Goal: Task Accomplishment & Management: Manage account settings

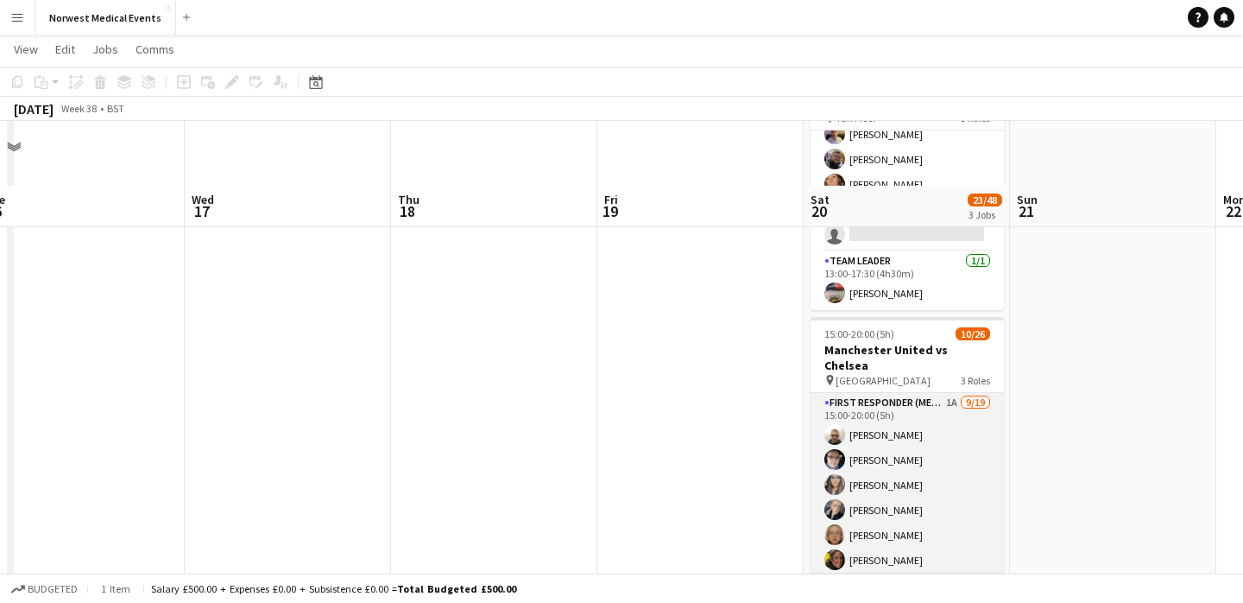
scroll to position [473, 0]
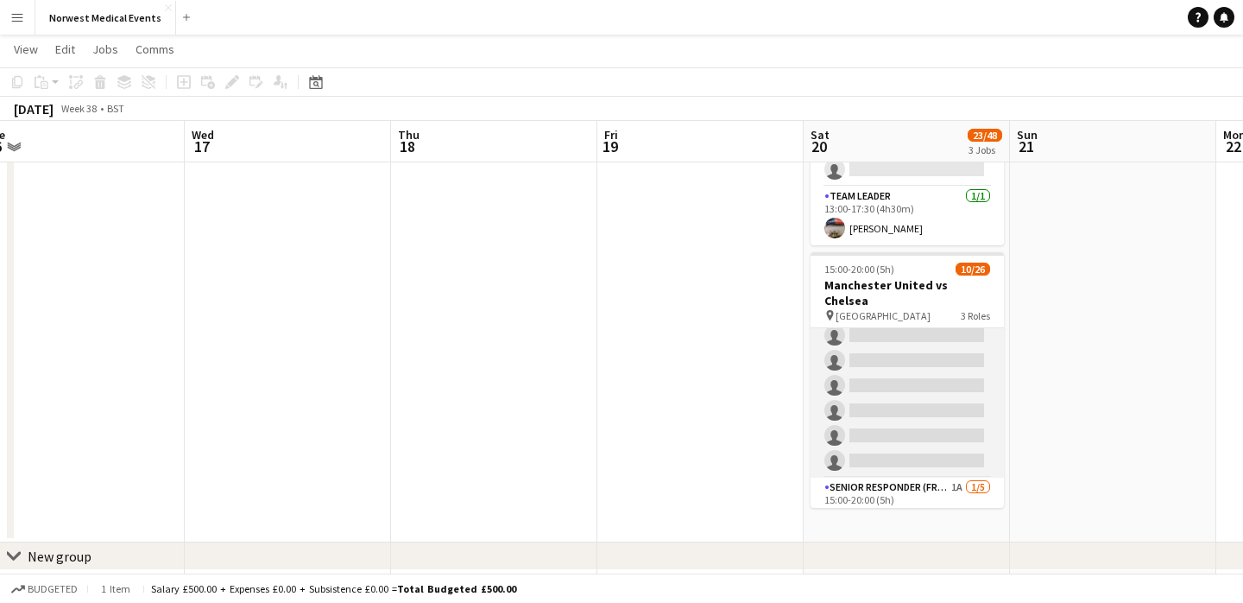
click at [915, 379] on app-card-role "First Responder (Medical) 1A [DATE] 15:00-20:00 (5h) [PERSON_NAME] [PERSON_NAME…" at bounding box center [907, 222] width 193 height 509
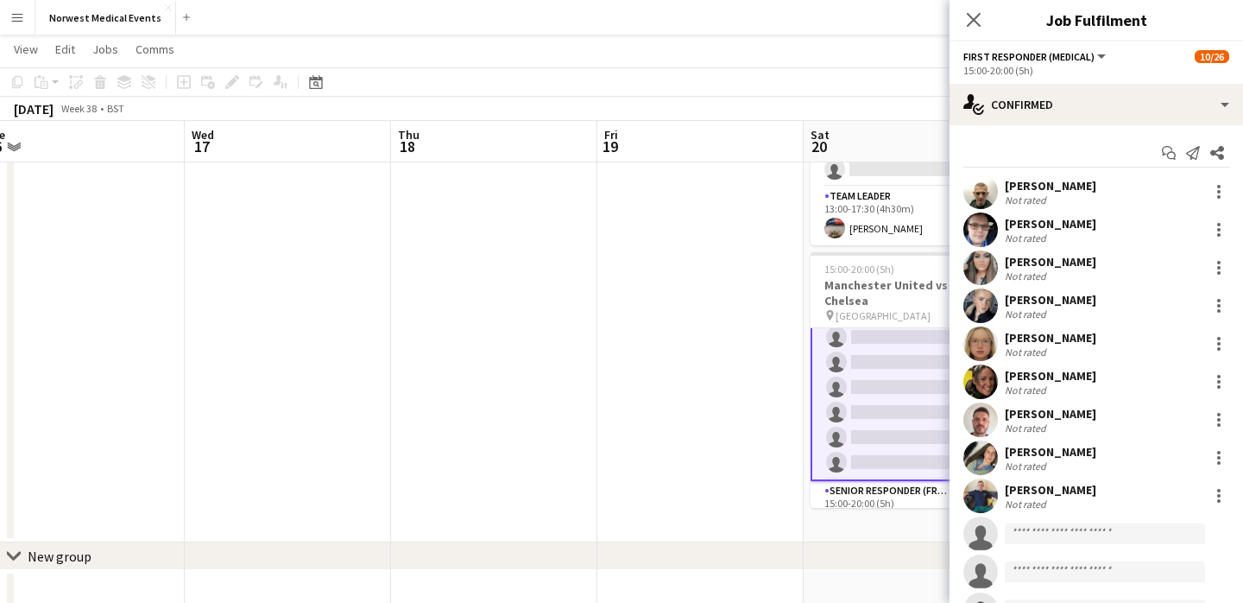
scroll to position [362, 0]
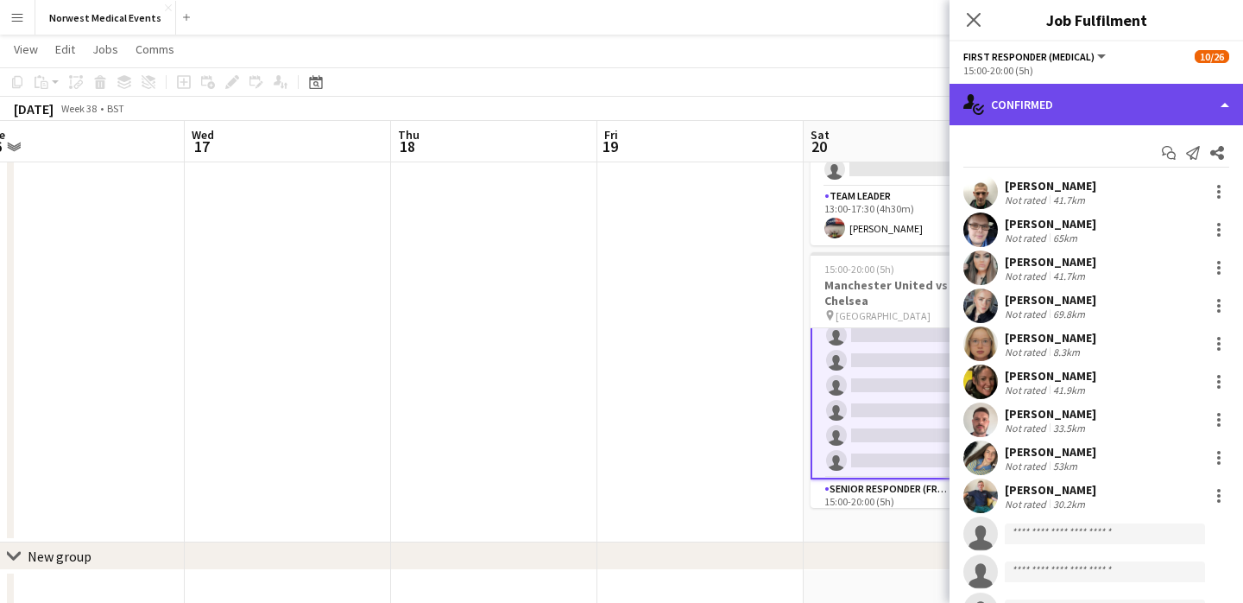
click at [1071, 116] on div "single-neutral-actions-check-2 Confirmed" at bounding box center [1097, 104] width 294 height 41
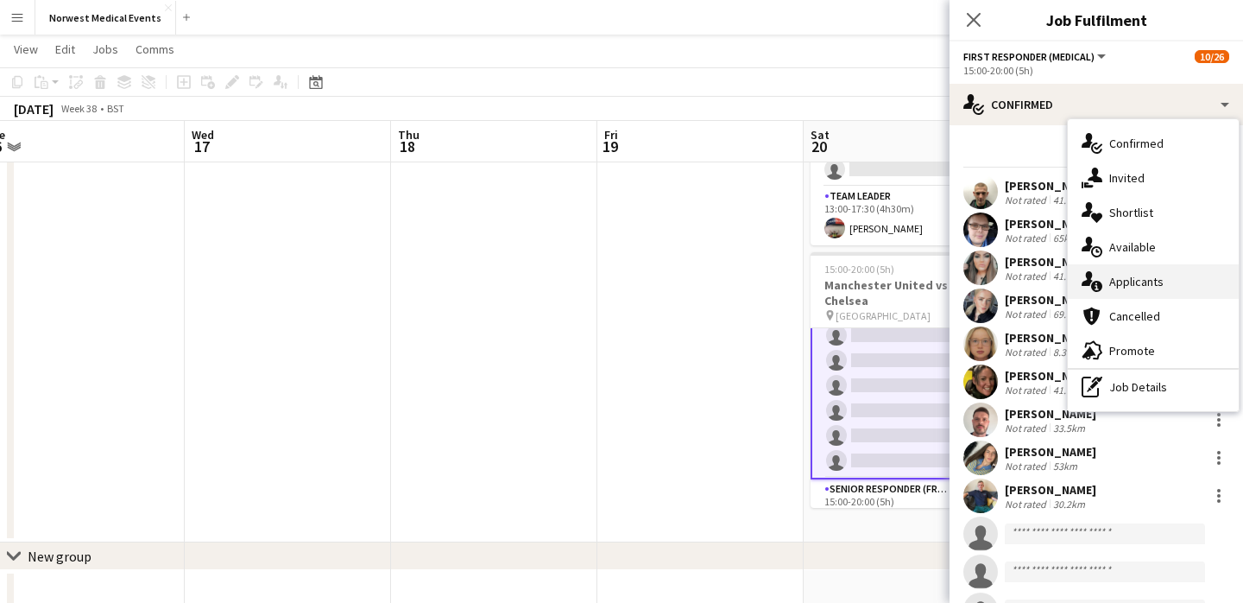
click at [1139, 282] on div "single-neutral-actions-information Applicants" at bounding box center [1153, 281] width 171 height 35
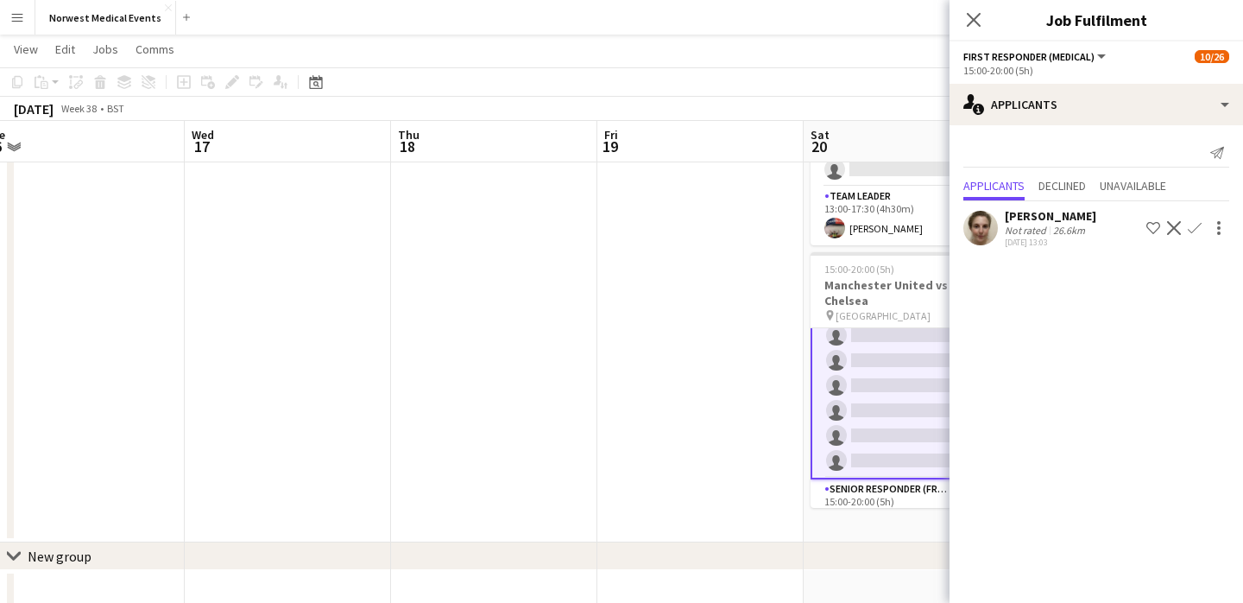
click at [1196, 225] on app-icon "Confirm" at bounding box center [1195, 228] width 14 height 14
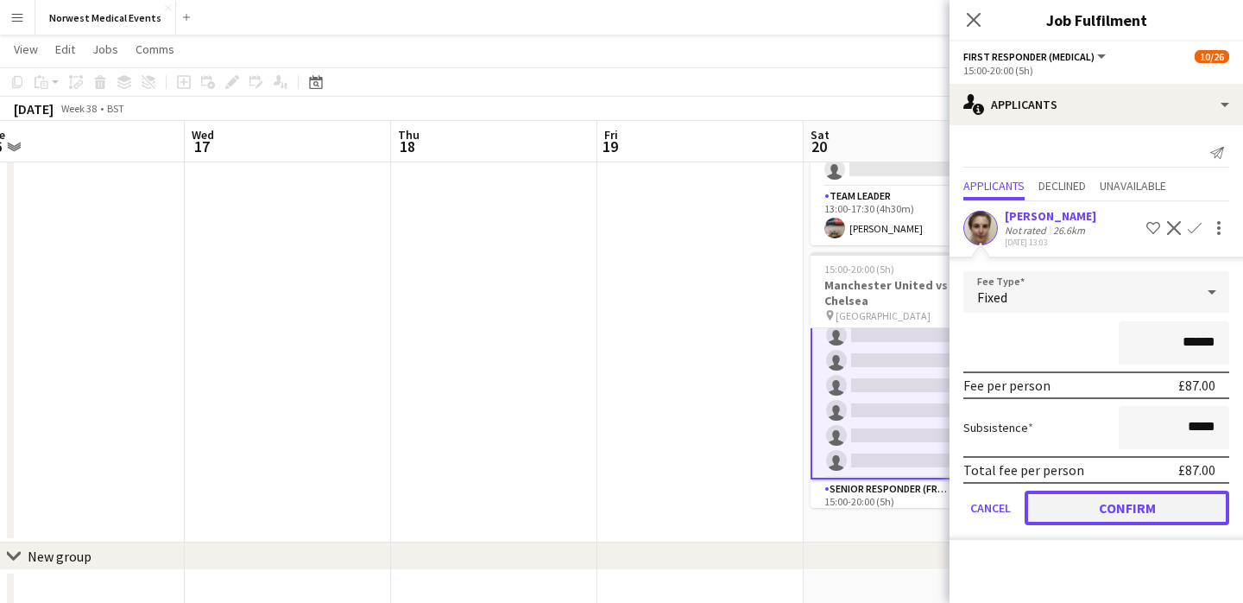
click at [1162, 502] on button "Confirm" at bounding box center [1127, 507] width 205 height 35
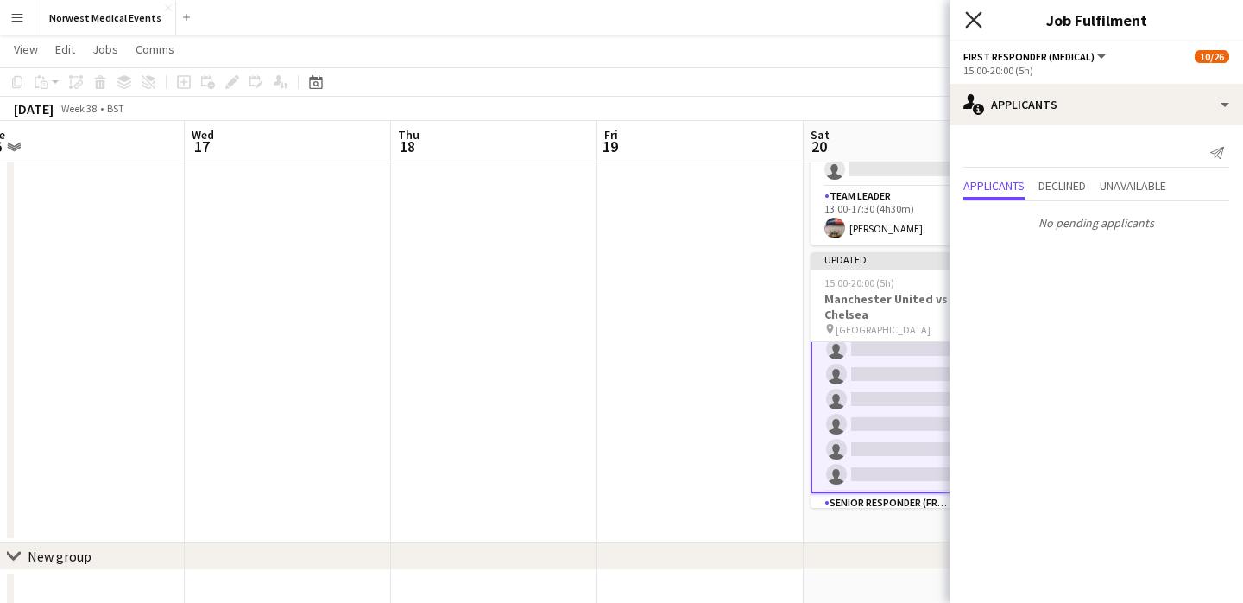
click at [975, 18] on icon at bounding box center [973, 19] width 16 height 16
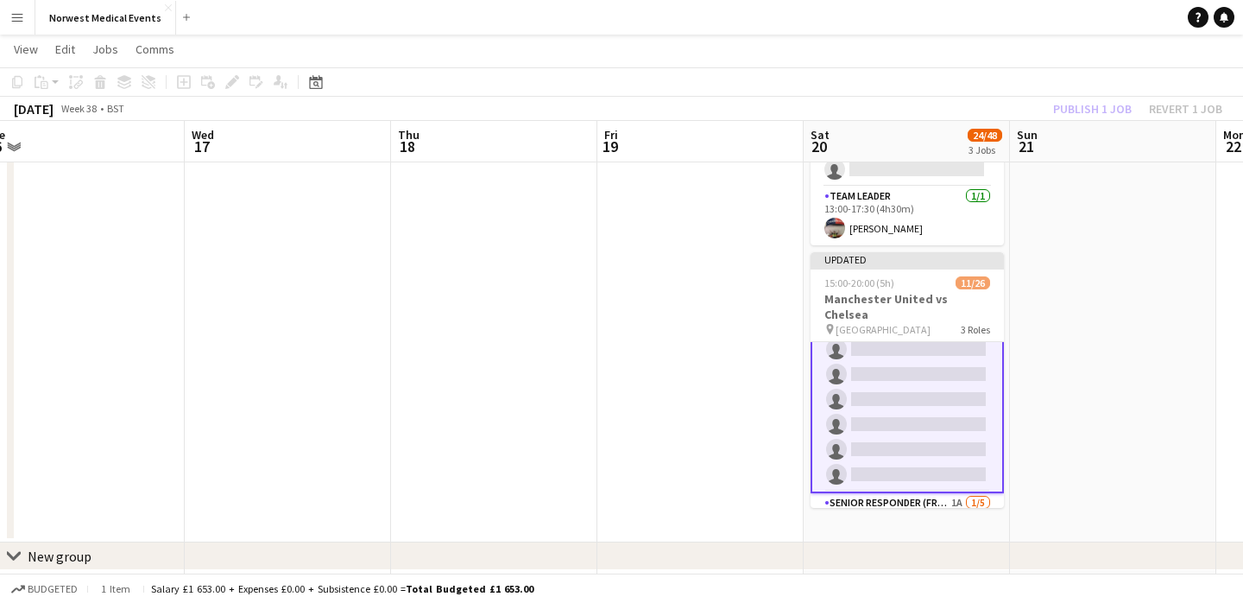
click at [1105, 109] on div "Publish 1 job Revert 1 job" at bounding box center [1137, 109] width 211 height 22
click at [1105, 109] on button "Publish 1 job" at bounding box center [1092, 109] width 92 height 22
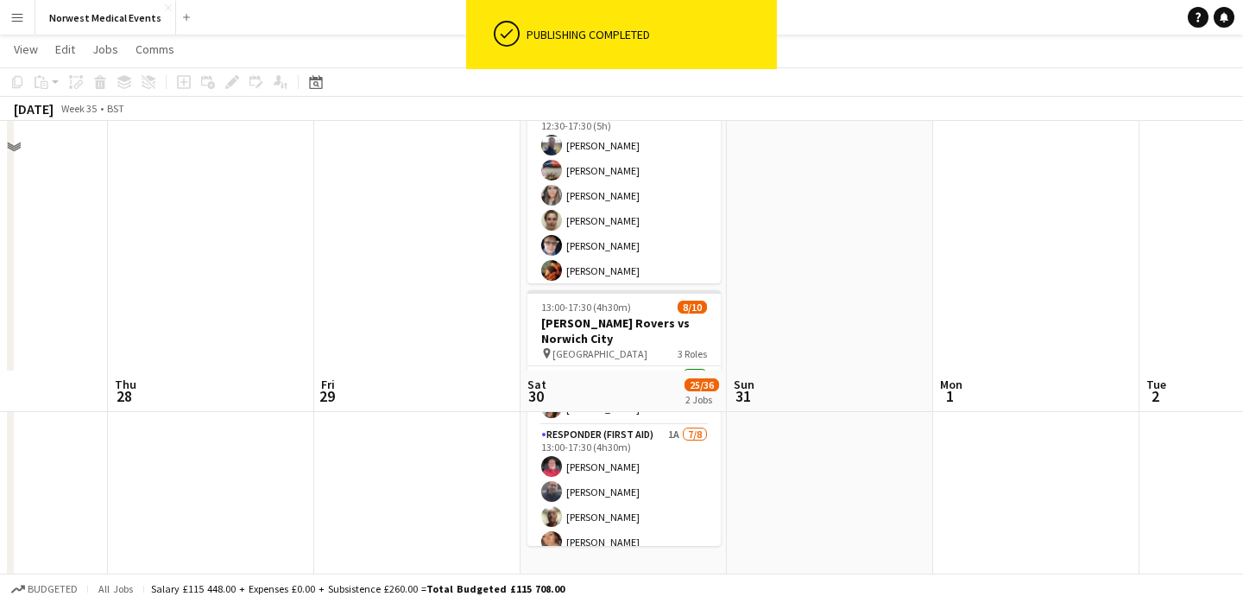
scroll to position [0, 0]
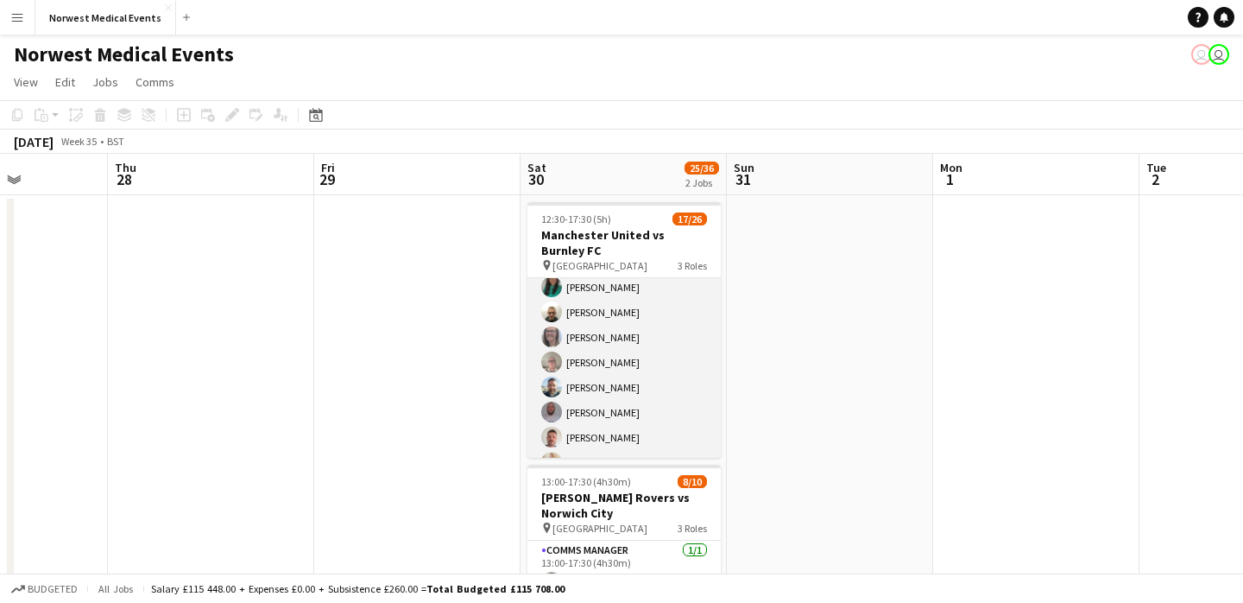
click at [635, 319] on app-card-role "First Responder (Medical) 2A 14/19 12:30-17:30 (5h) [PERSON_NAME] [PERSON_NAME]…" at bounding box center [623, 349] width 193 height 509
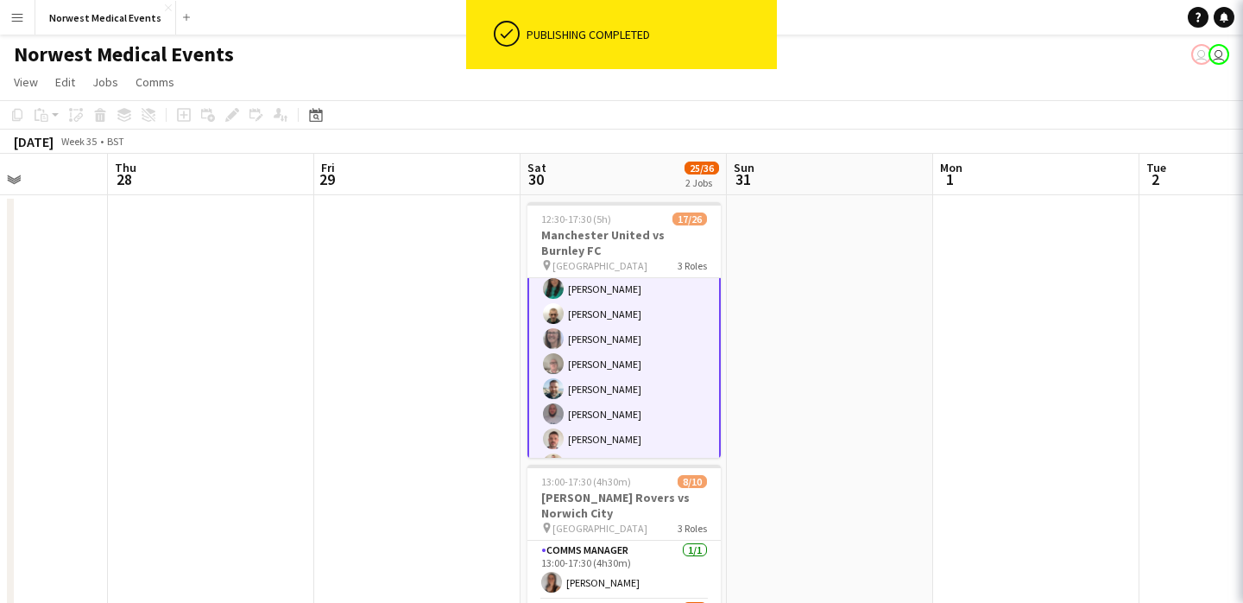
scroll to position [185, 0]
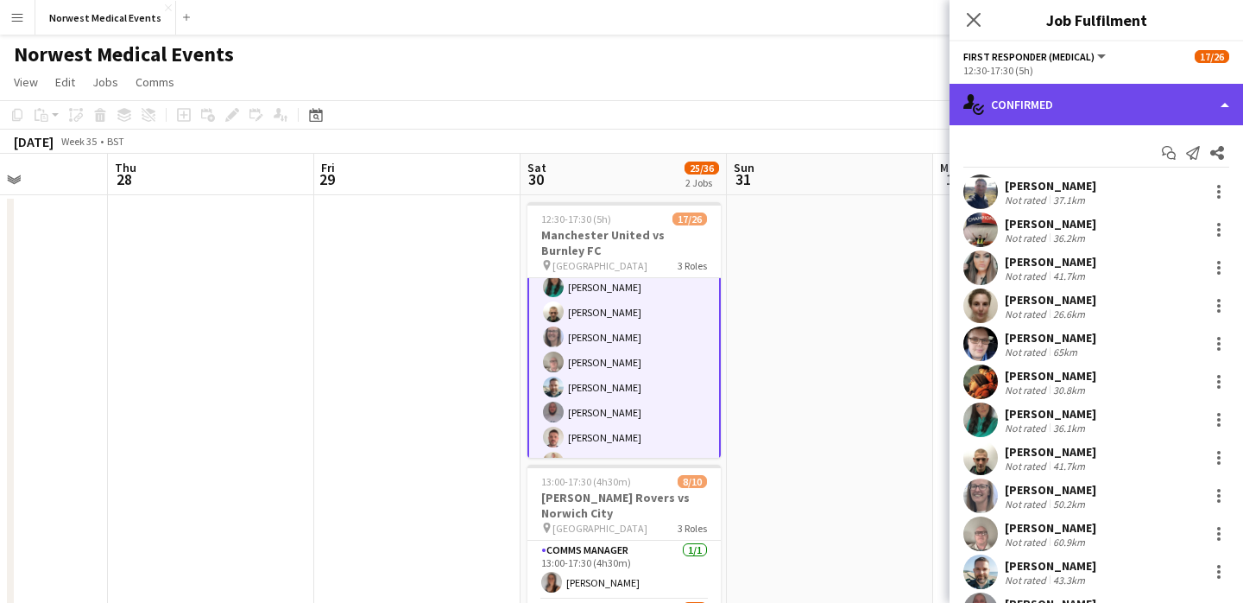
click at [1073, 111] on div "single-neutral-actions-check-2 Confirmed" at bounding box center [1097, 104] width 294 height 41
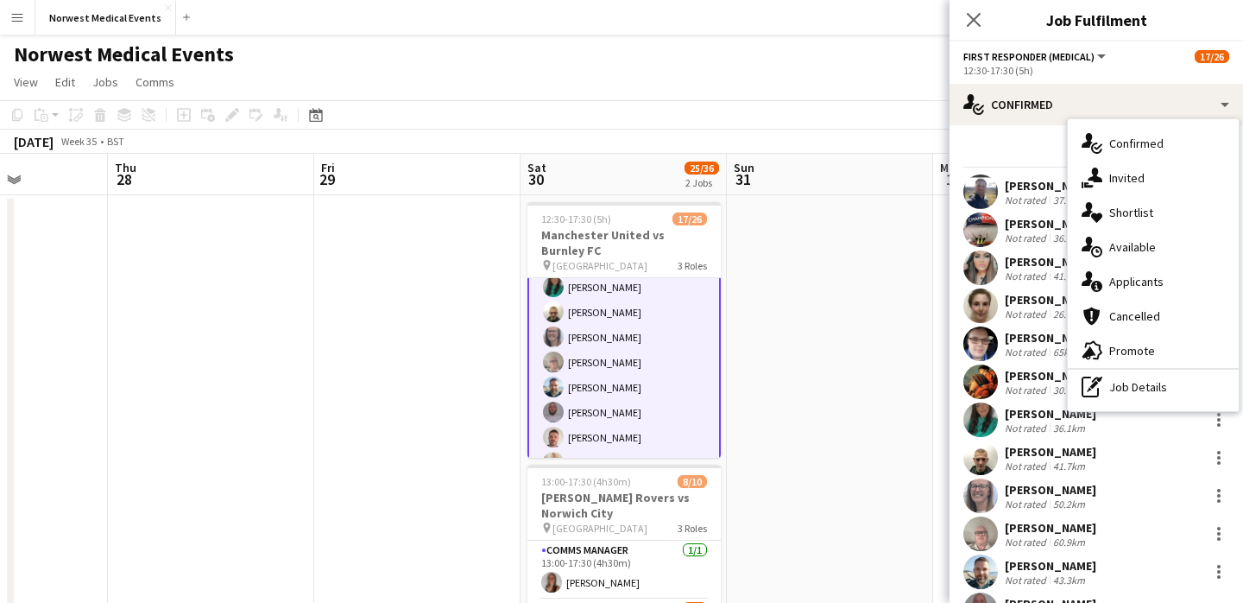
click at [1153, 281] on div "single-neutral-actions-information Applicants" at bounding box center [1153, 281] width 171 height 35
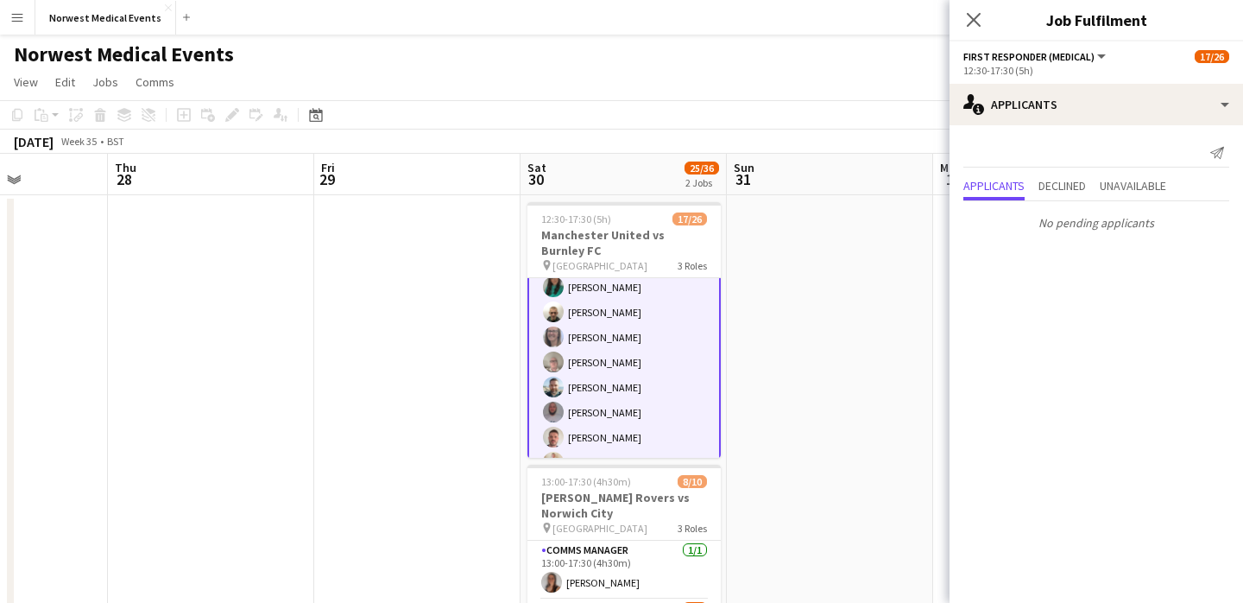
click at [968, 8] on div "Close pop-in" at bounding box center [974, 20] width 48 height 40
click at [974, 19] on icon at bounding box center [973, 19] width 16 height 16
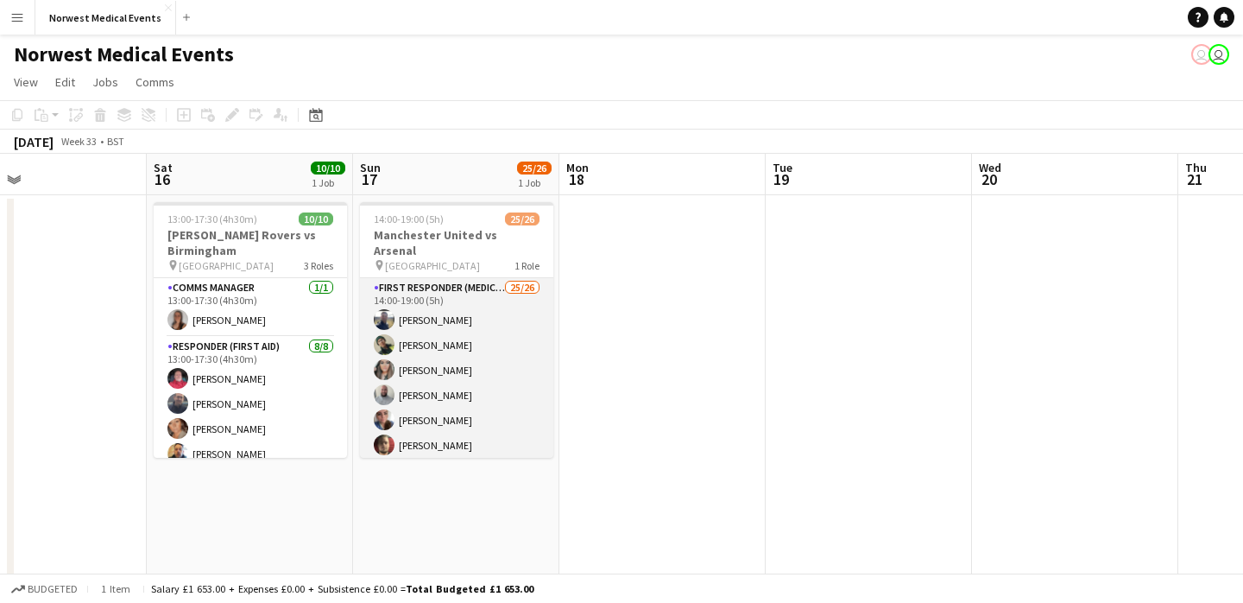
scroll to position [0, 415]
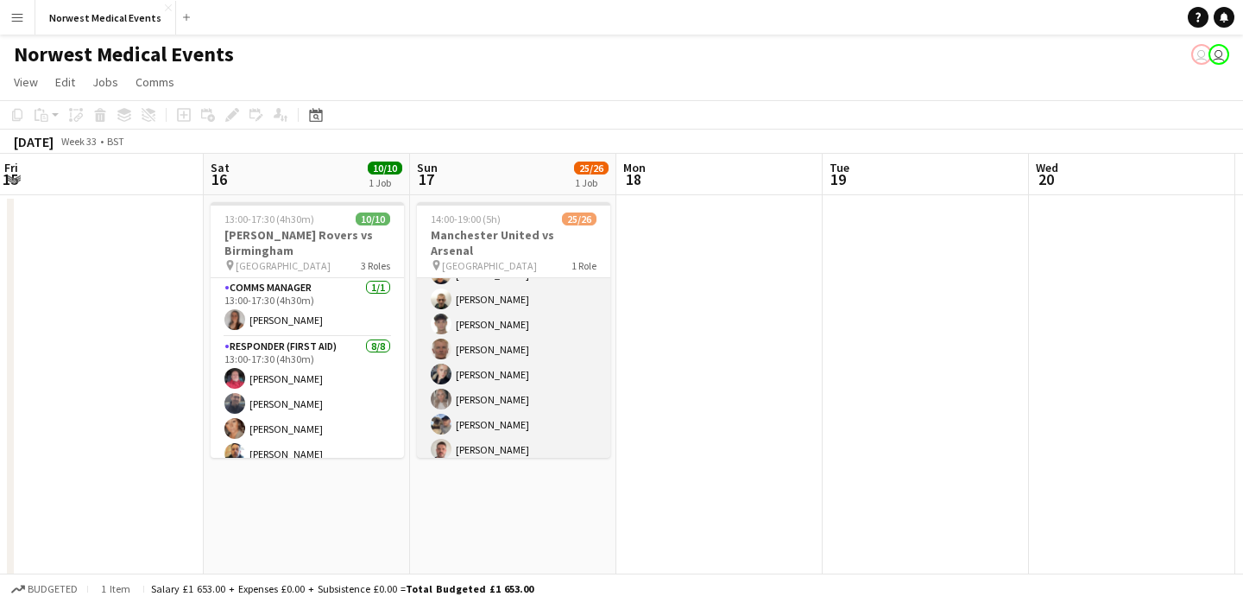
click at [528, 319] on app-card-role "First Responder (Medical) 25/26 14:00-19:00 (5h) [PERSON_NAME] [PERSON_NAME] [P…" at bounding box center [513, 249] width 193 height 685
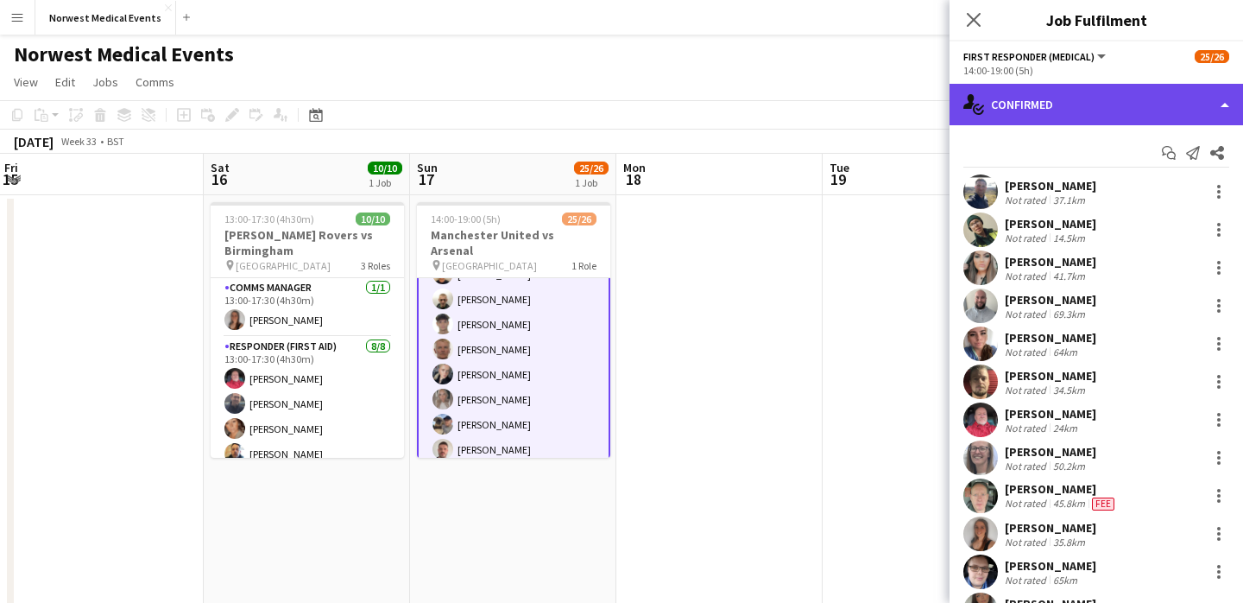
click at [1132, 106] on div "single-neutral-actions-check-2 Confirmed" at bounding box center [1097, 104] width 294 height 41
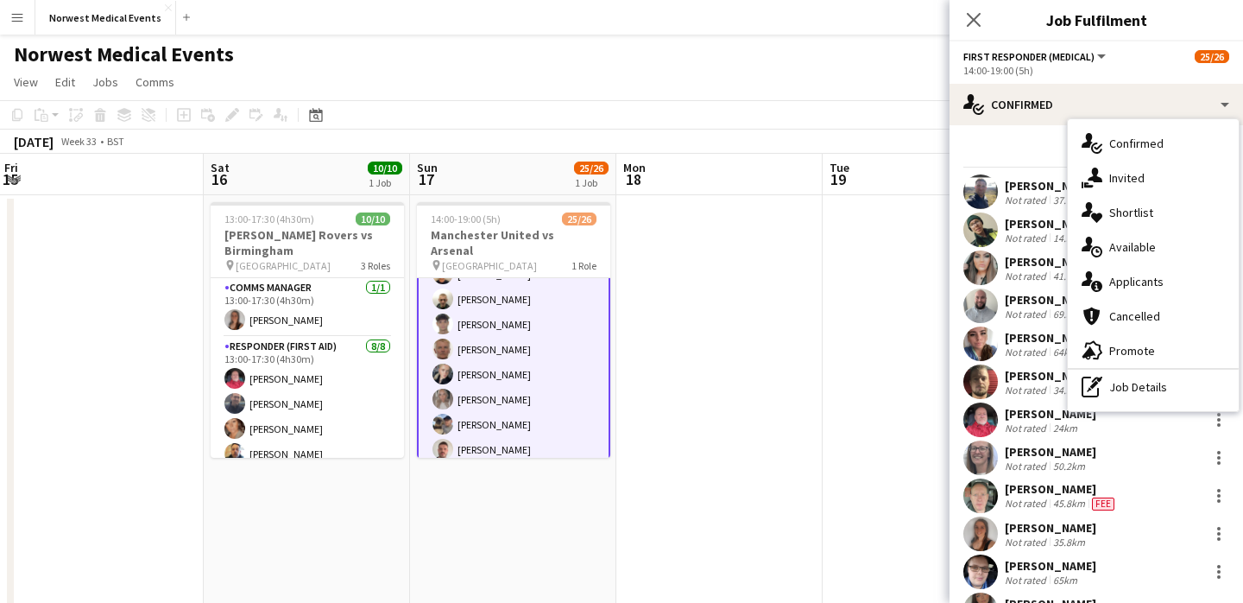
click at [1129, 286] on div "single-neutral-actions-information Applicants" at bounding box center [1153, 281] width 171 height 35
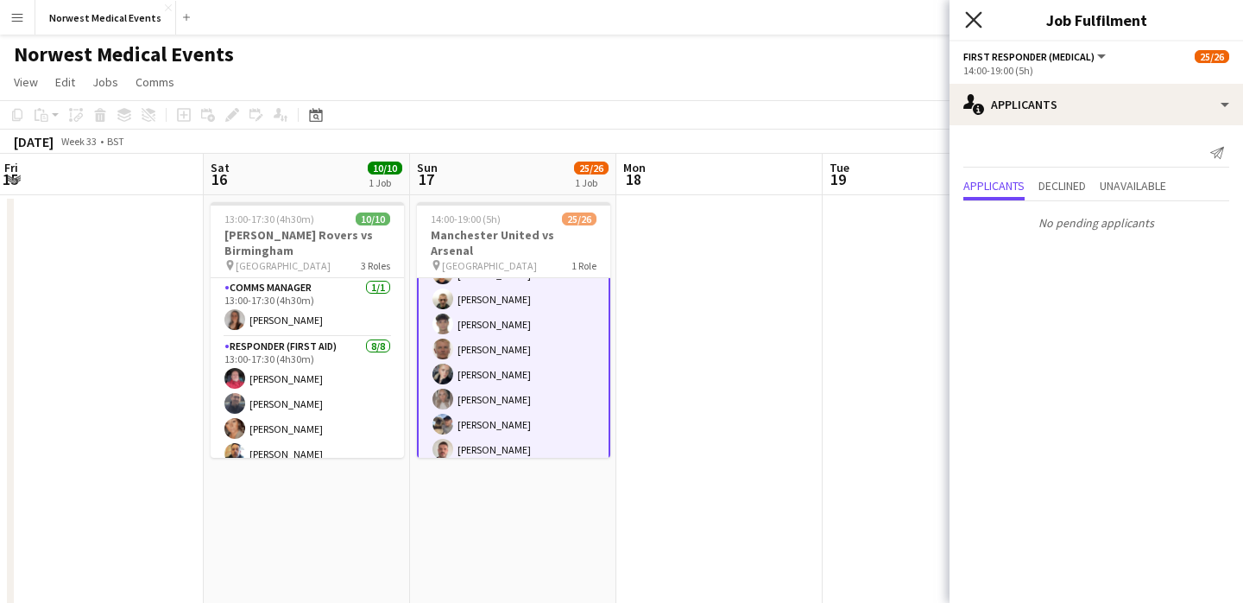
click at [970, 21] on icon "Close pop-in" at bounding box center [973, 19] width 16 height 16
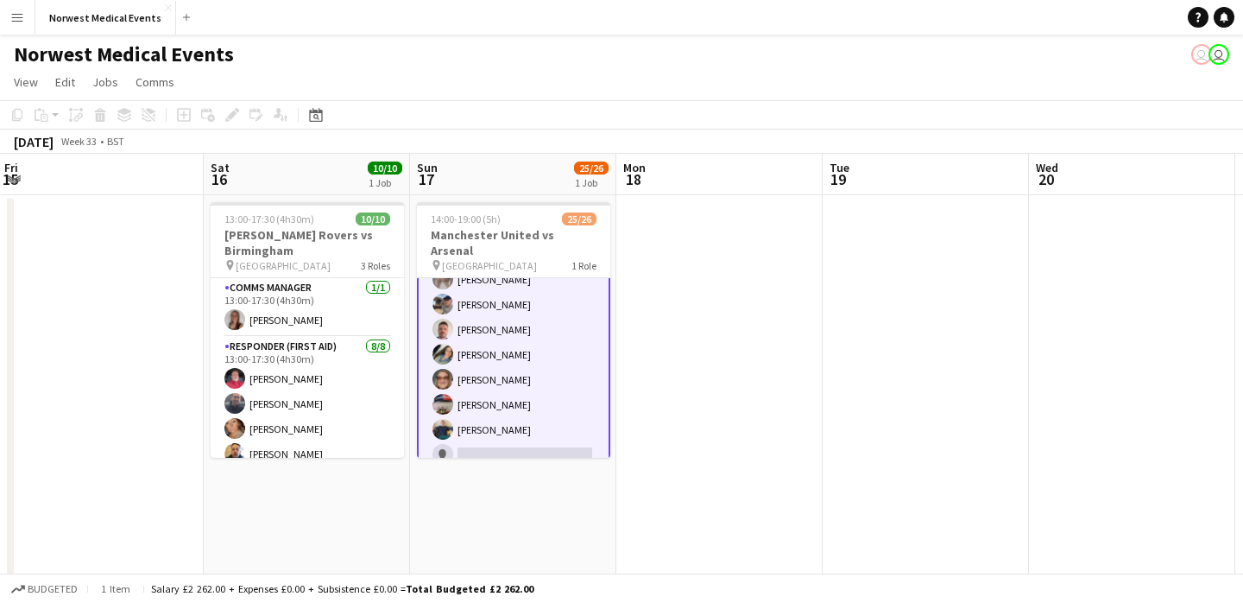
click at [529, 430] on app-card-role "First Responder (Medical) 25/26 14:00-19:00 (5h) [PERSON_NAME] [PERSON_NAME] [P…" at bounding box center [513, 129] width 193 height 688
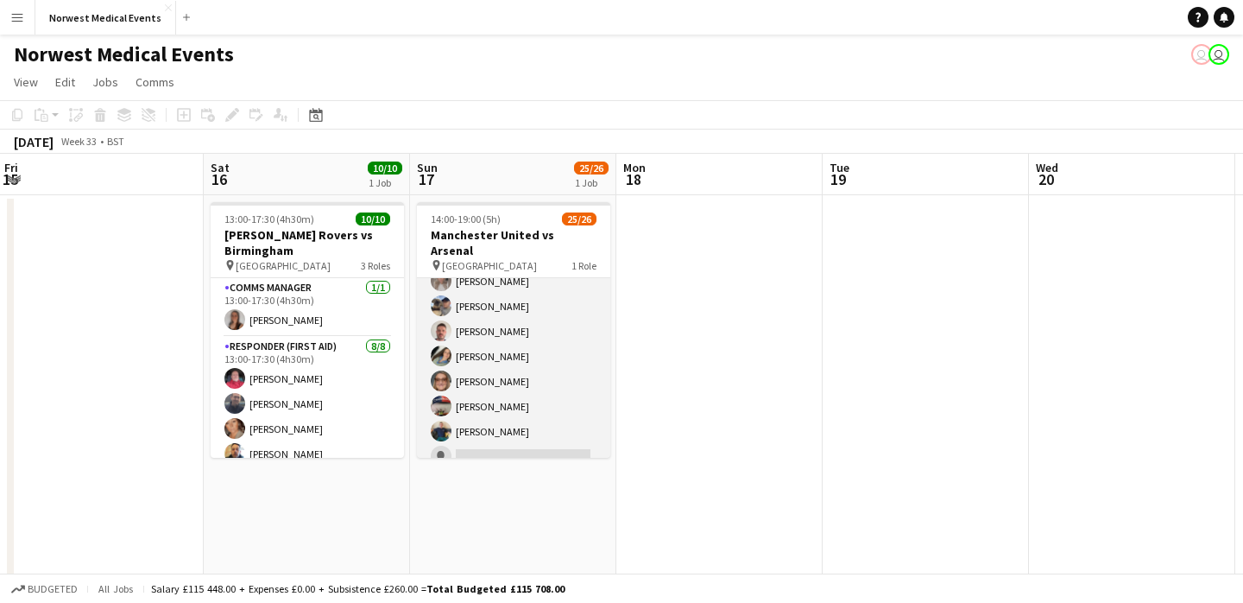
click at [530, 424] on app-card-role "First Responder (Medical) 25/26 14:00-19:00 (5h) [PERSON_NAME] [PERSON_NAME] [P…" at bounding box center [513, 131] width 193 height 685
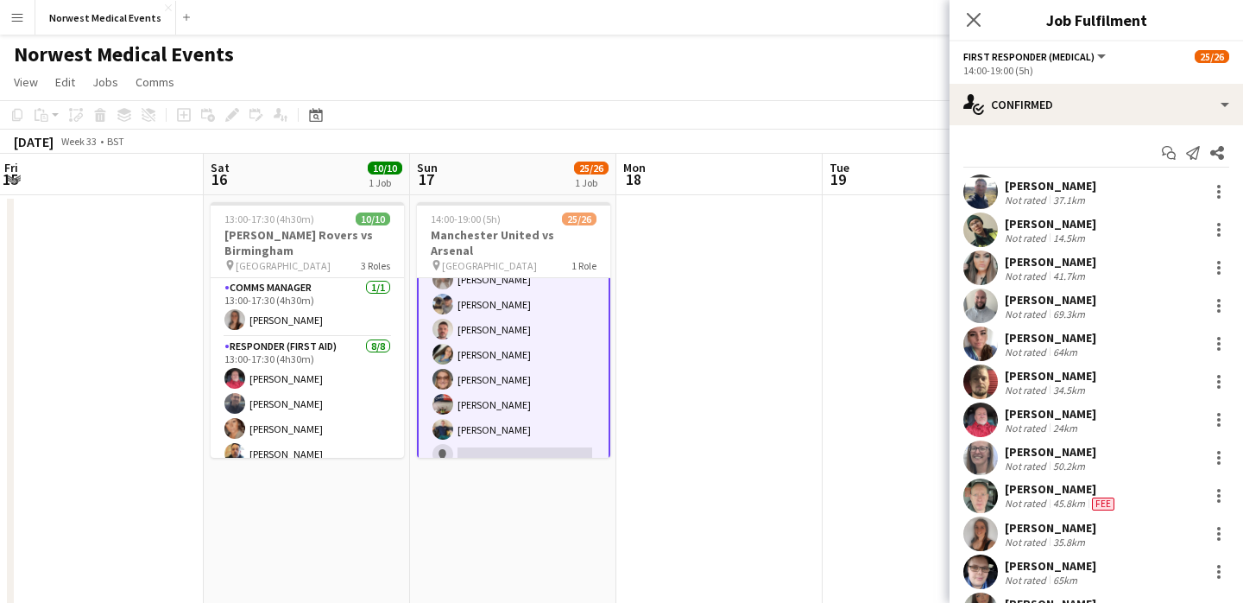
scroll to position [606, 0]
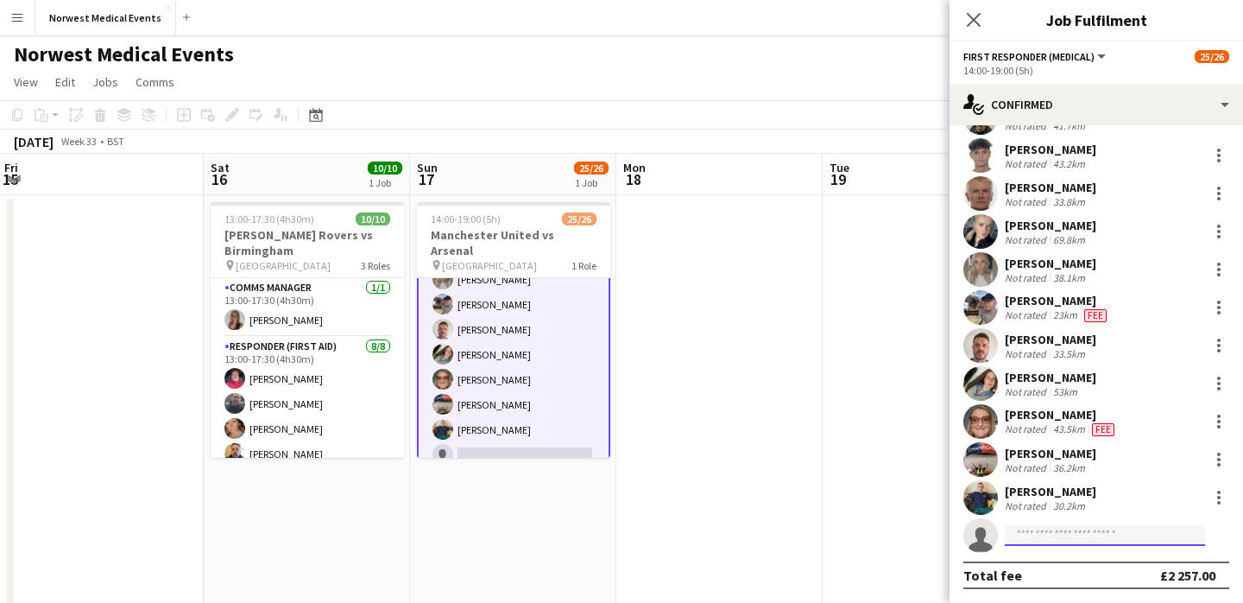
click at [1097, 540] on input at bounding box center [1105, 535] width 200 height 21
type input "***"
click at [1089, 554] on span "[PERSON_NAME] Active" at bounding box center [1105, 559] width 173 height 15
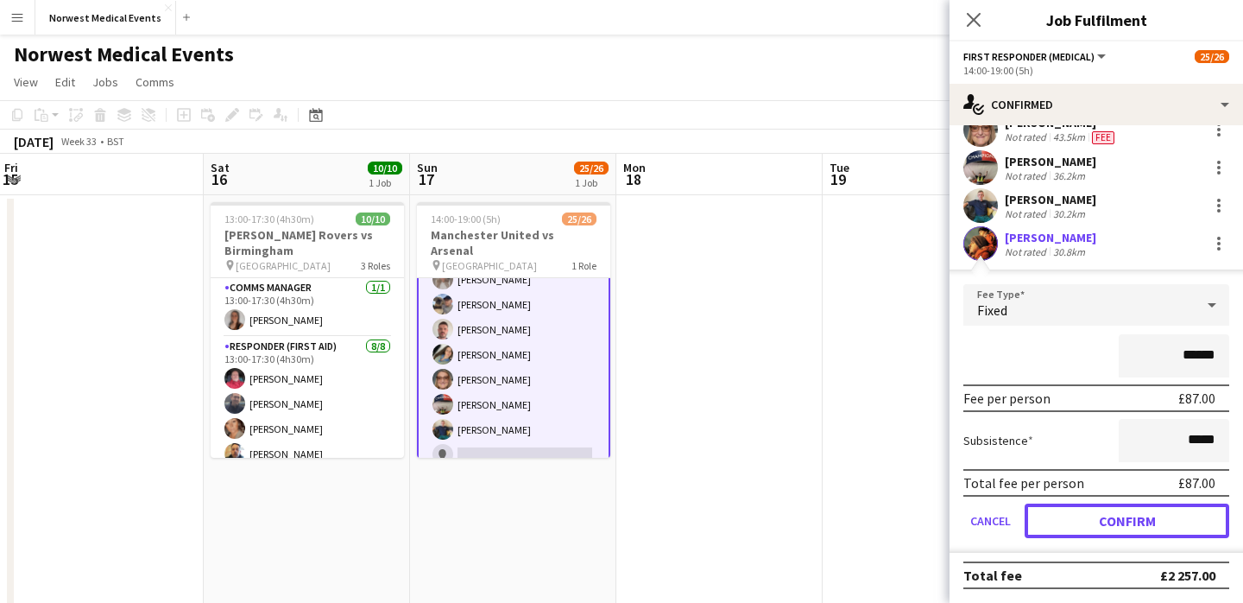
click at [1114, 519] on button "Confirm" at bounding box center [1127, 520] width 205 height 35
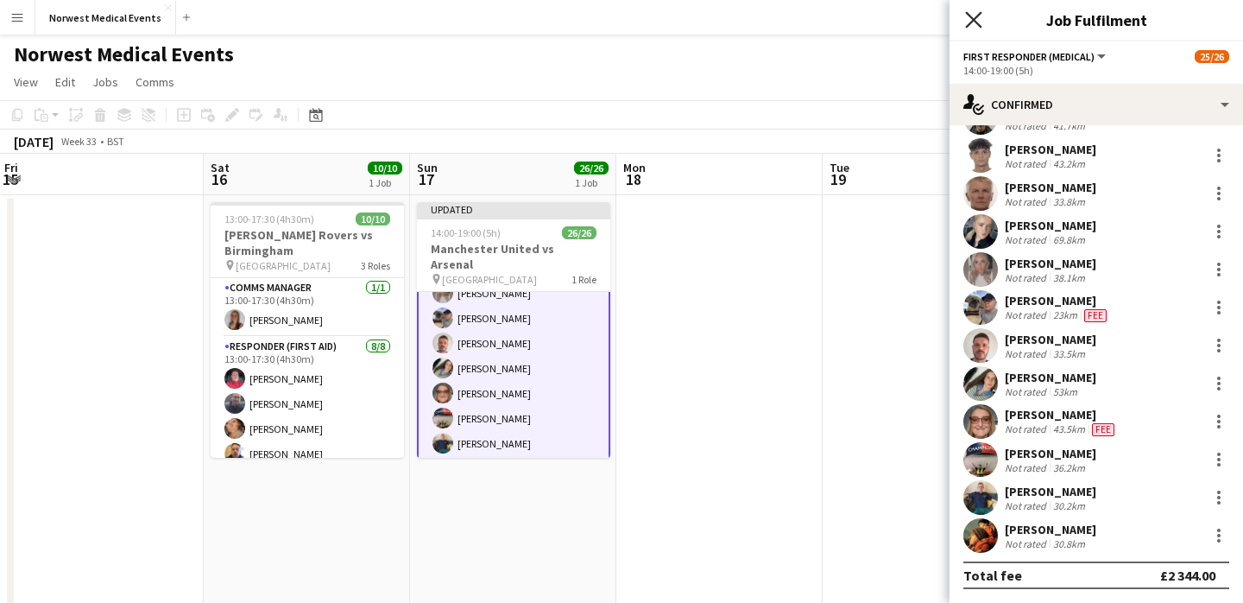
click at [973, 14] on icon "Close pop-in" at bounding box center [973, 19] width 16 height 16
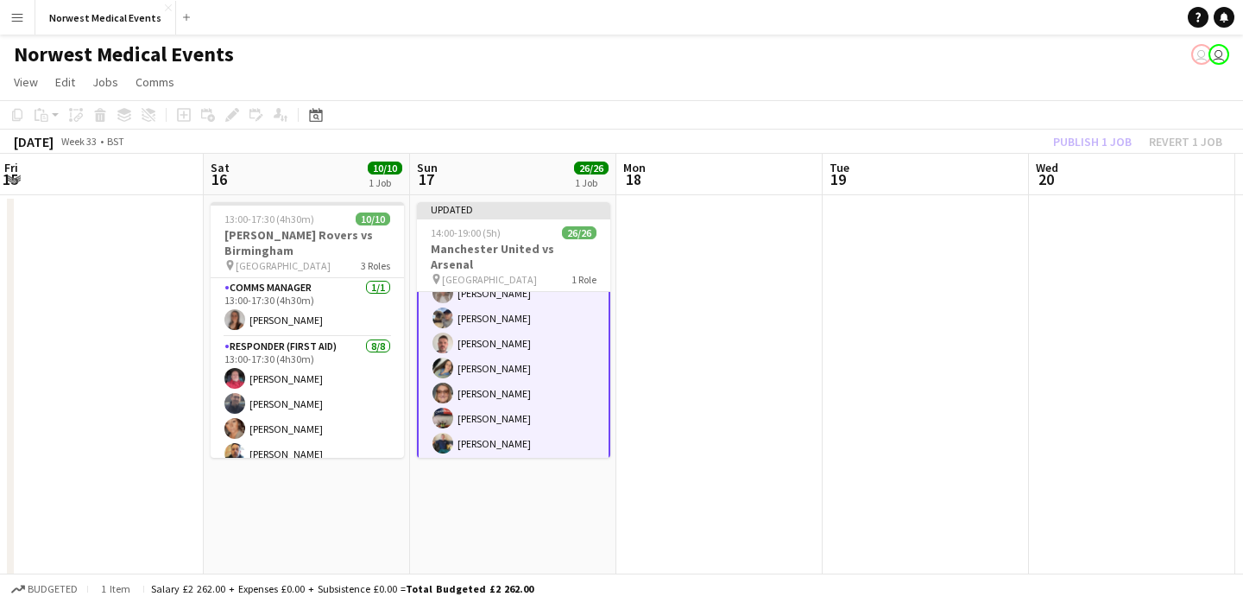
click at [1104, 139] on div "Publish 1 job Revert 1 job" at bounding box center [1137, 141] width 211 height 22
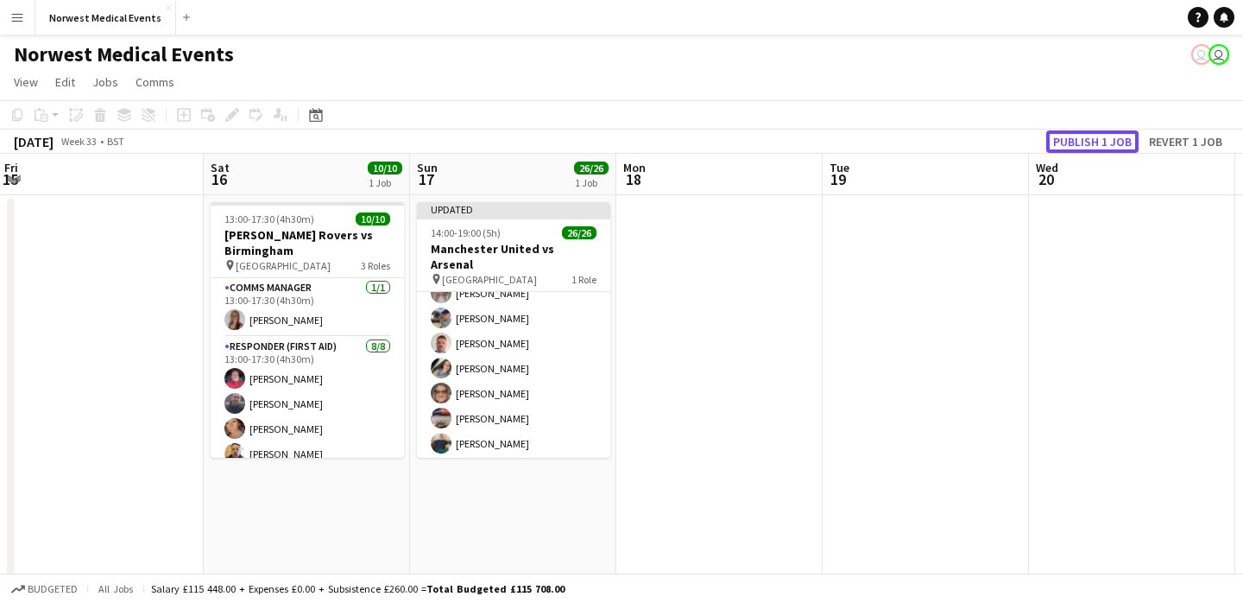
click at [1104, 139] on button "Publish 1 job" at bounding box center [1092, 141] width 92 height 22
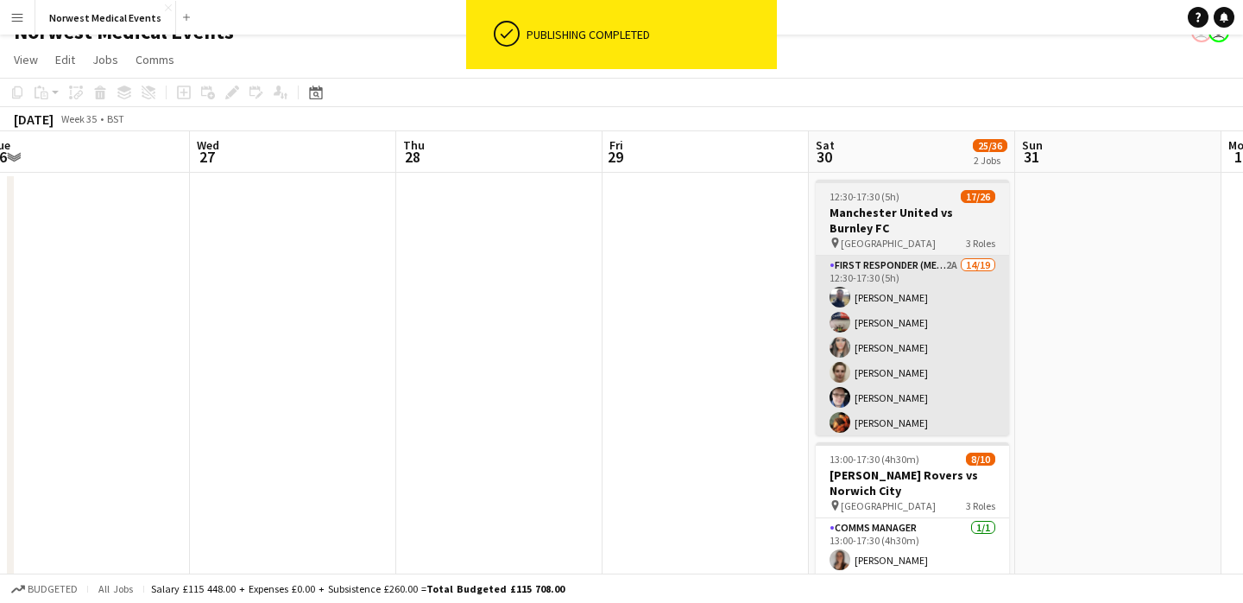
scroll to position [0, 749]
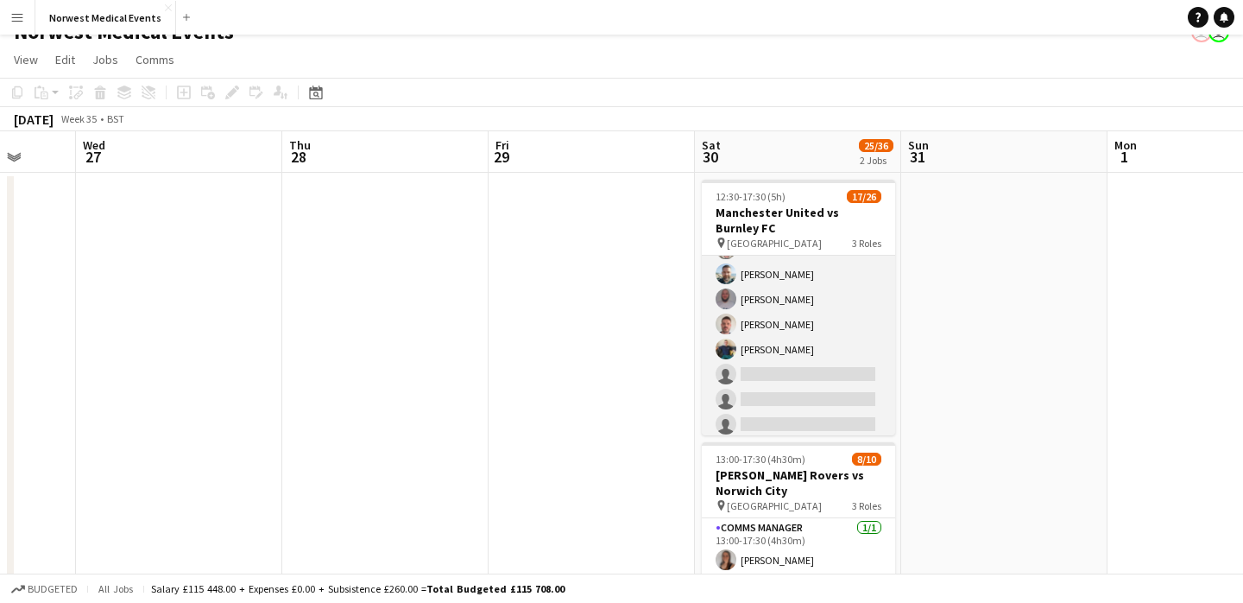
click at [813, 316] on app-card-role "First Responder (Medical) 2A 14/19 12:30-17:30 (5h) [PERSON_NAME] [PERSON_NAME]…" at bounding box center [798, 236] width 193 height 509
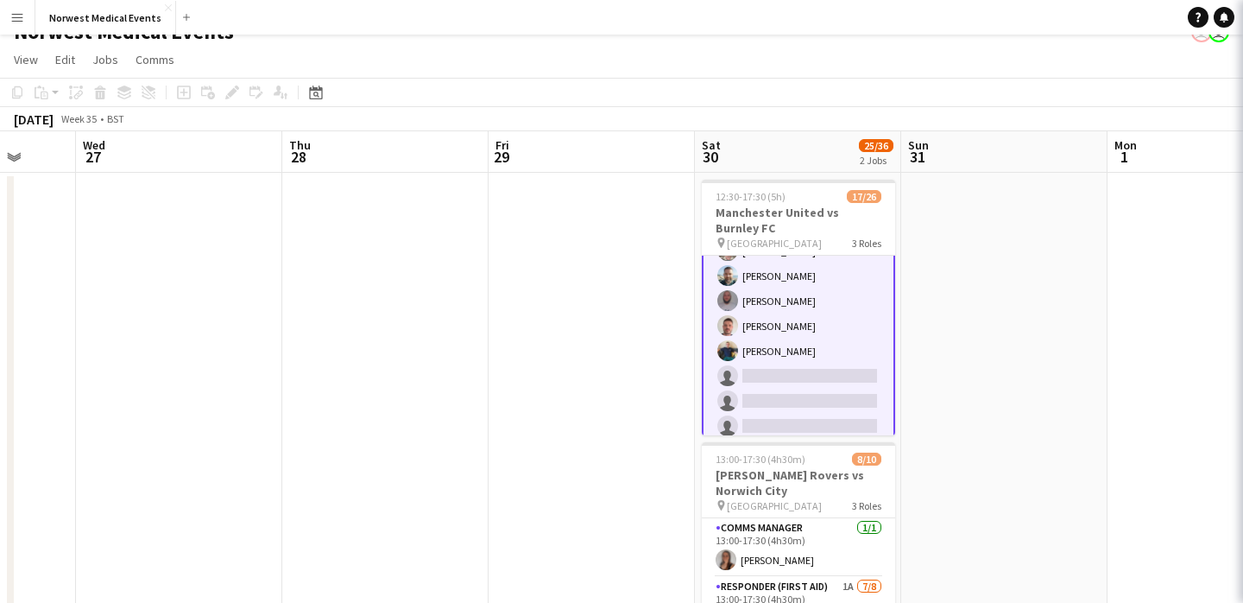
scroll to position [275, 0]
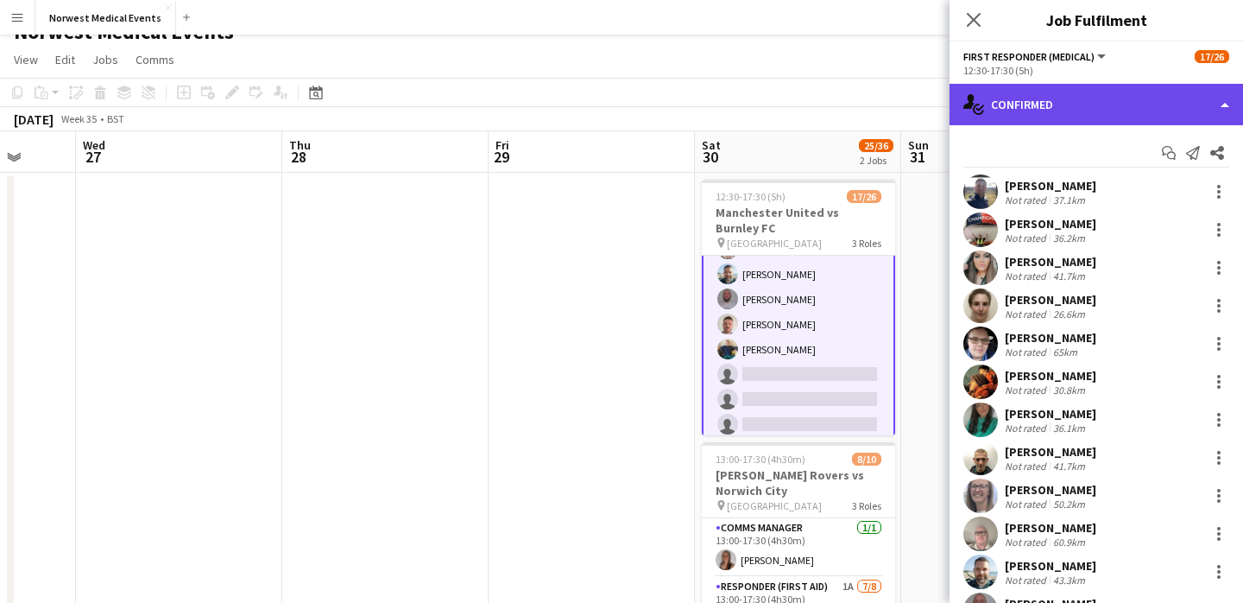
click at [1057, 97] on div "single-neutral-actions-check-2 Confirmed" at bounding box center [1097, 104] width 294 height 41
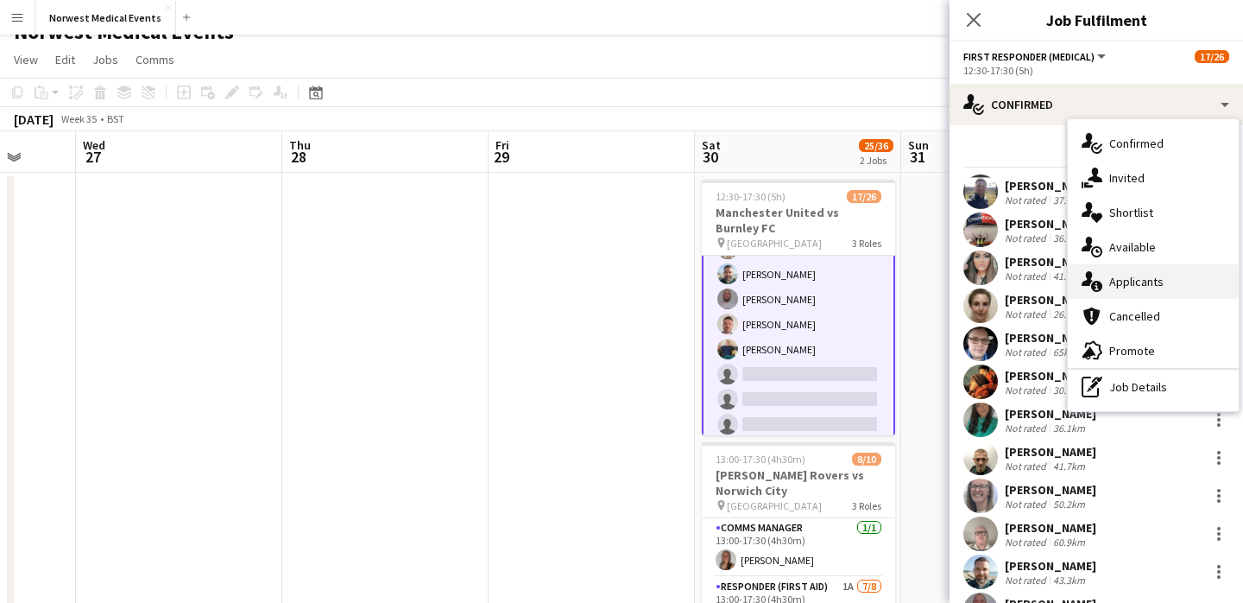
click at [1161, 275] on div "single-neutral-actions-information Applicants" at bounding box center [1153, 281] width 171 height 35
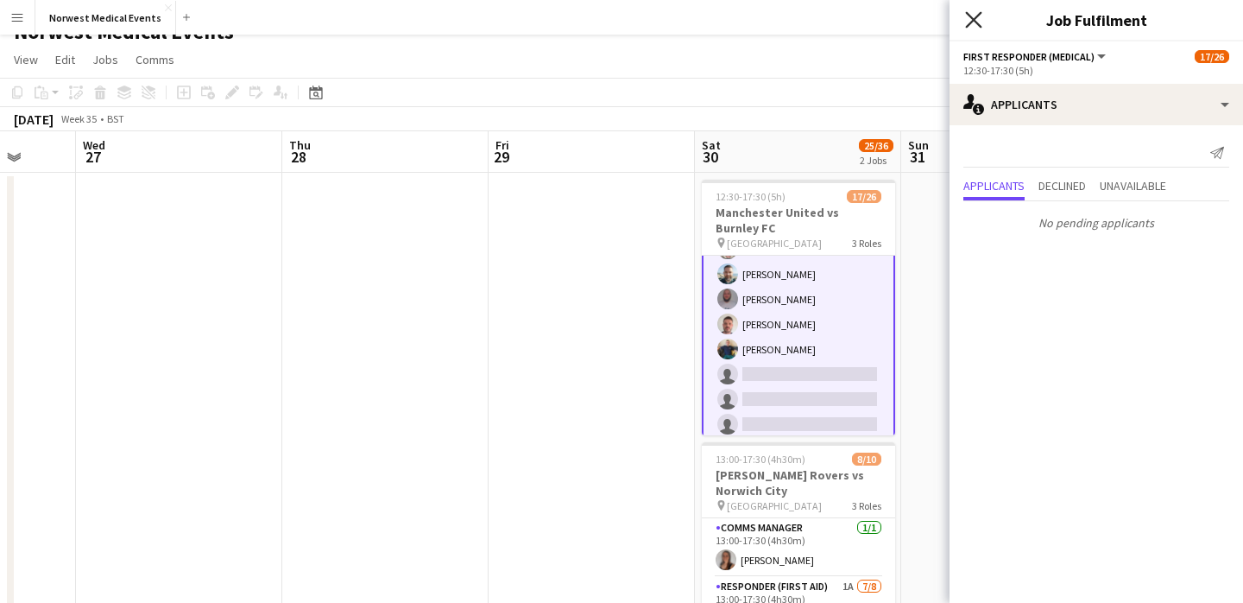
click at [975, 13] on icon "Close pop-in" at bounding box center [973, 19] width 16 height 16
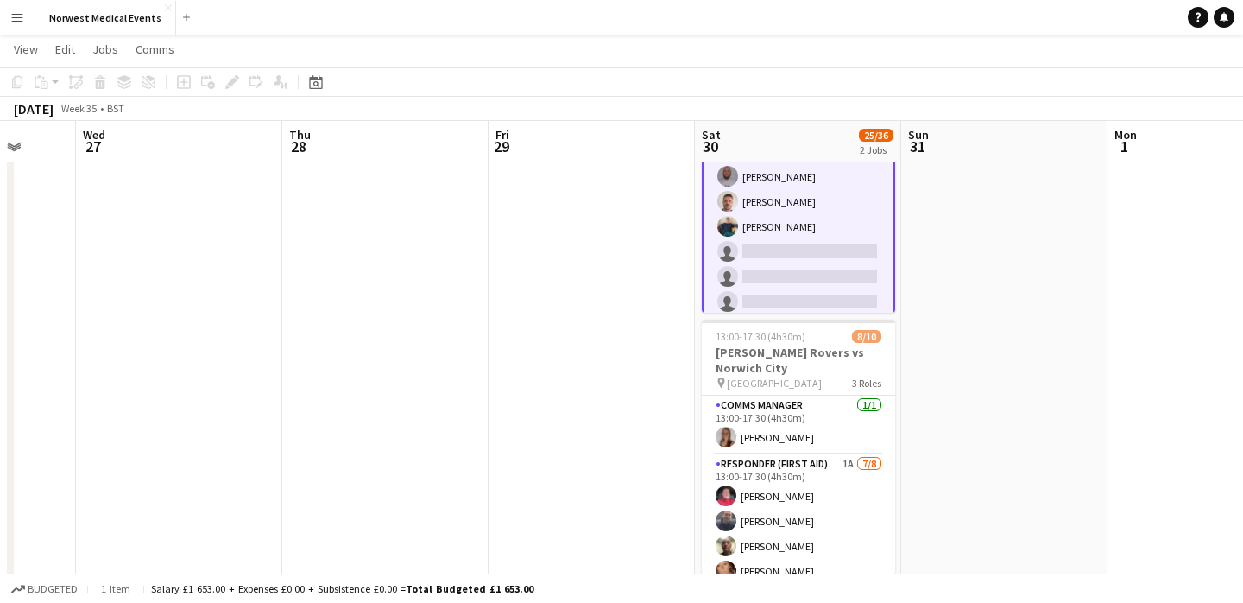
scroll to position [172, 0]
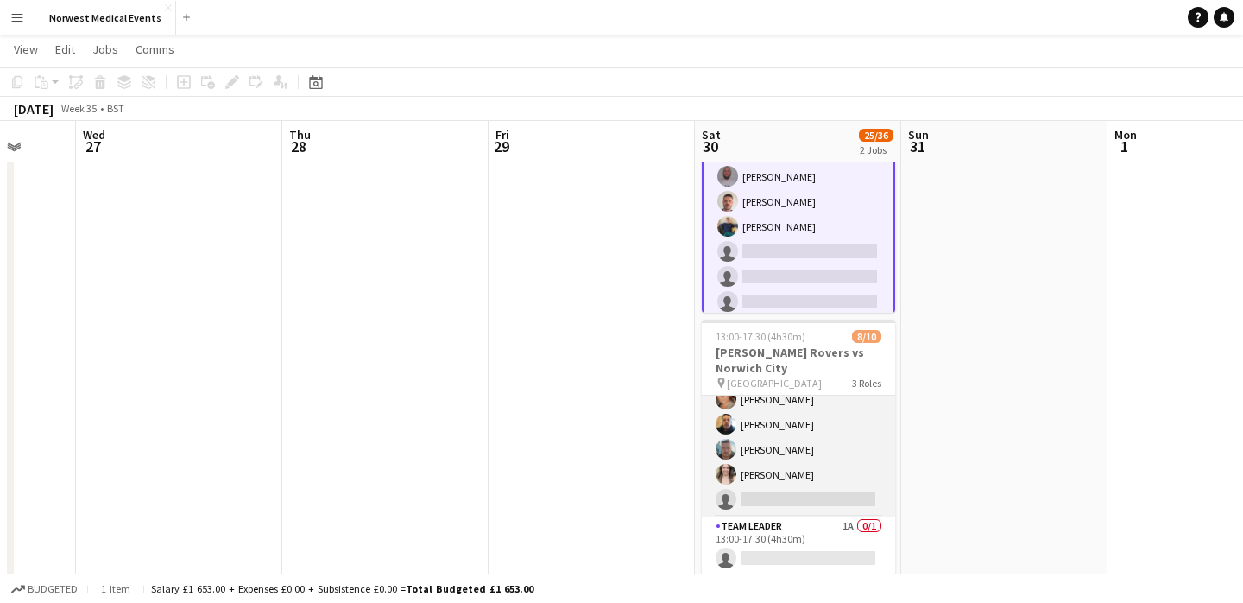
click at [811, 432] on app-card-role "Responder (First Aid) 1A [DATE] 13:00-17:30 (4h30m) [PERSON_NAME] [PERSON_NAME]…" at bounding box center [798, 399] width 193 height 234
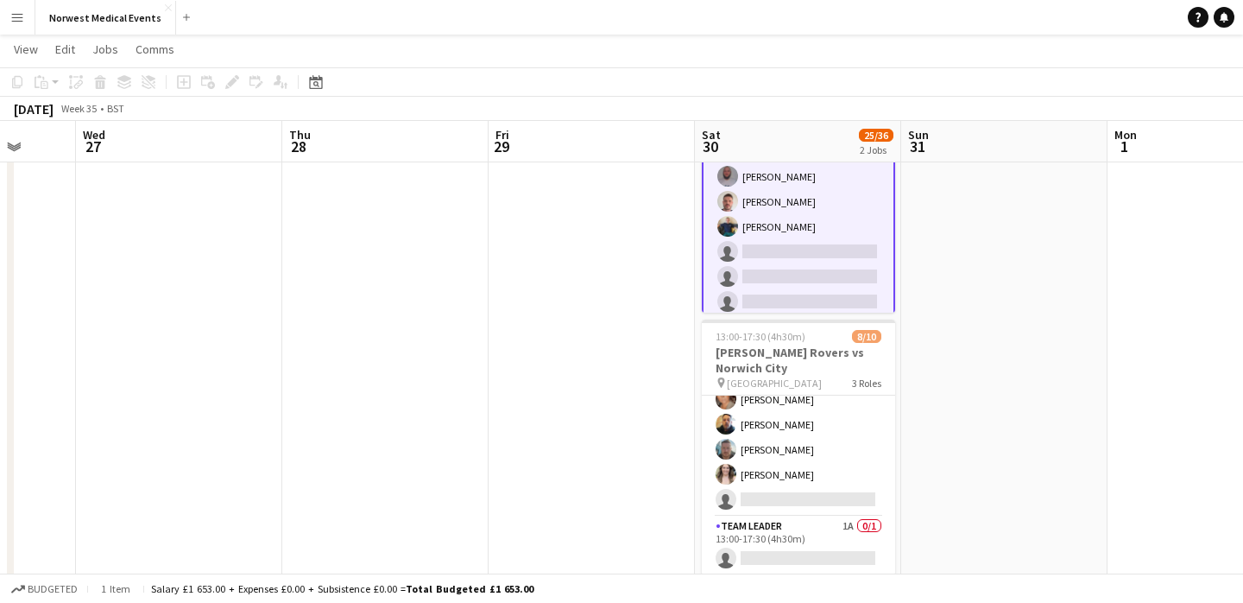
scroll to position [174, 0]
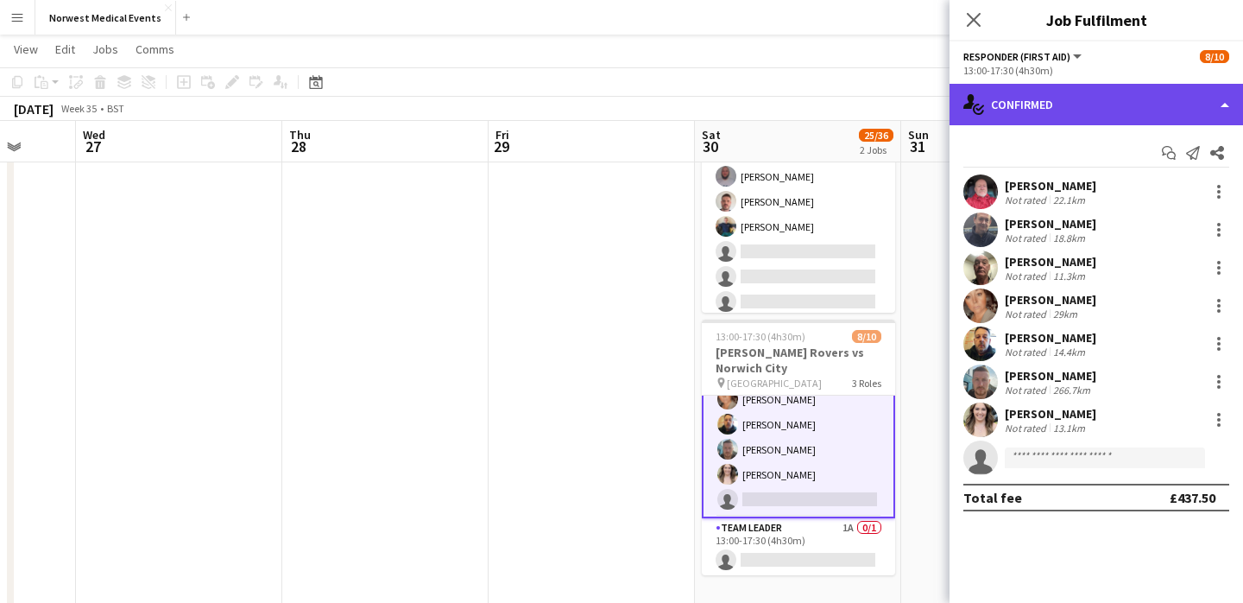
click at [1055, 96] on div "single-neutral-actions-check-2 Confirmed" at bounding box center [1097, 104] width 294 height 41
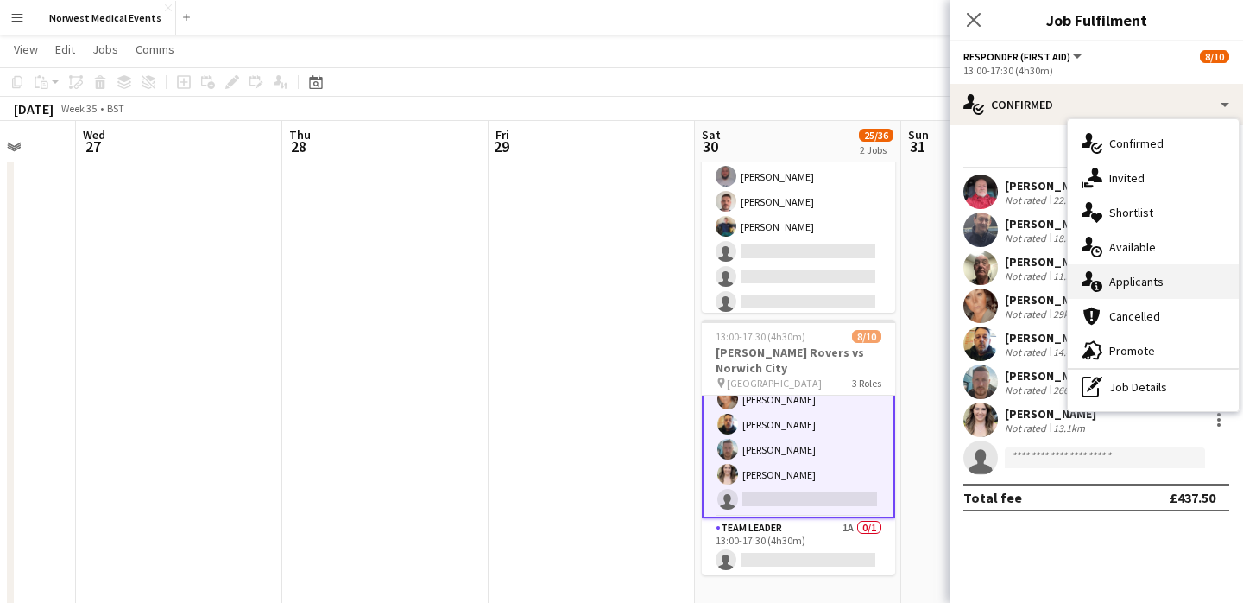
click at [1176, 275] on div "single-neutral-actions-information Applicants" at bounding box center [1153, 281] width 171 height 35
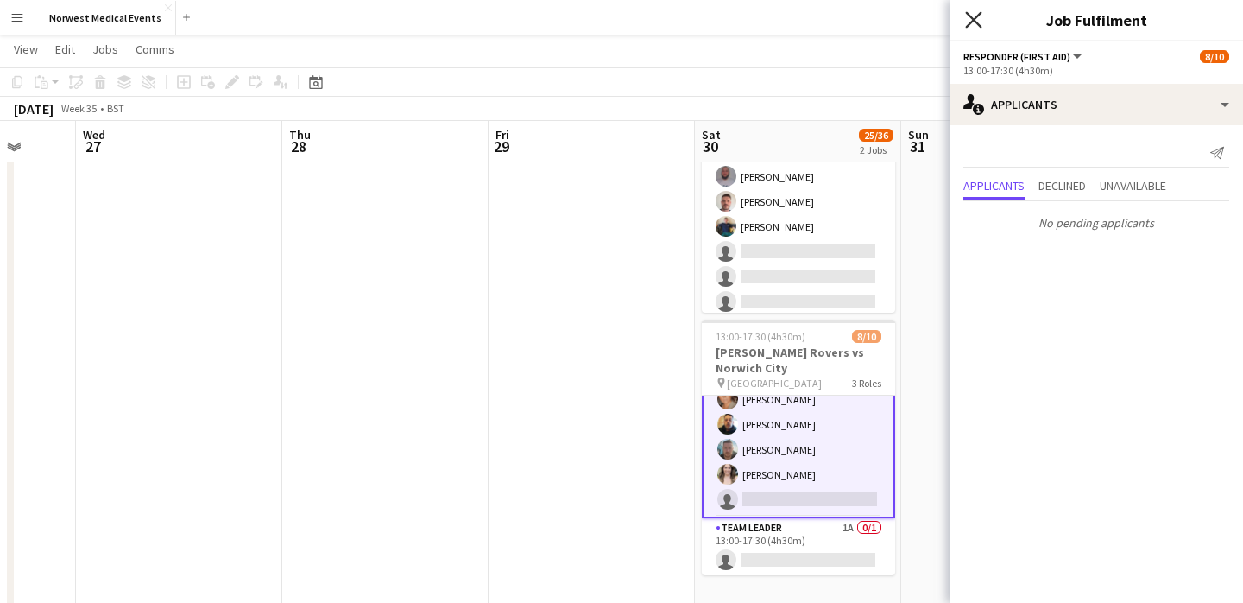
click at [969, 19] on icon "Close pop-in" at bounding box center [973, 19] width 16 height 16
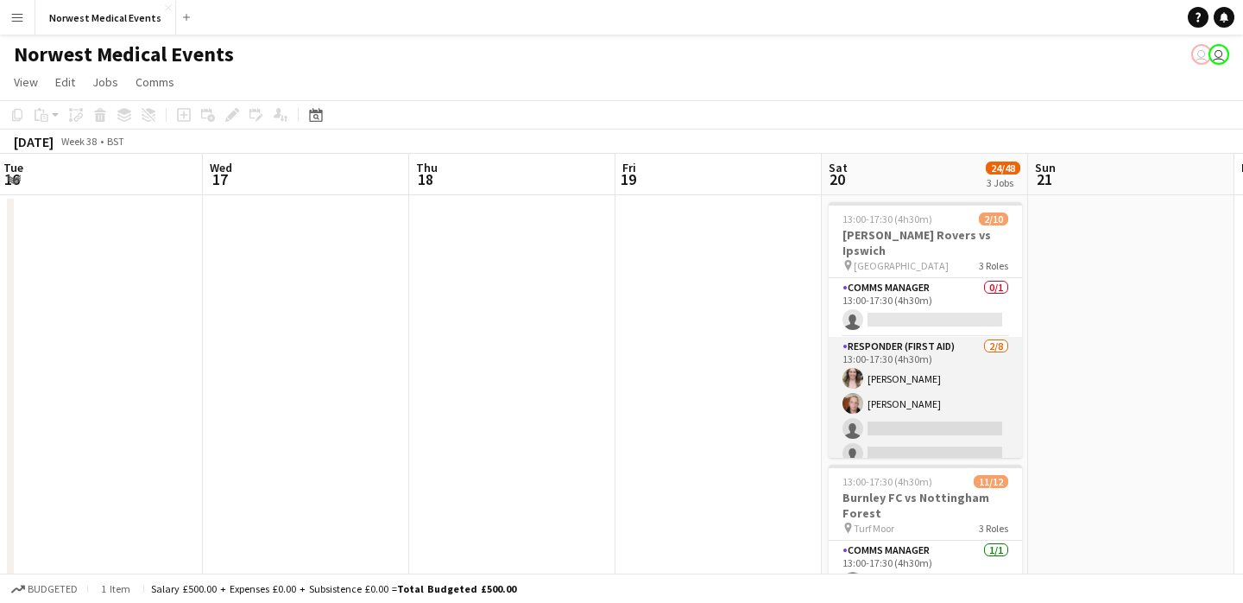
scroll to position [0, 858]
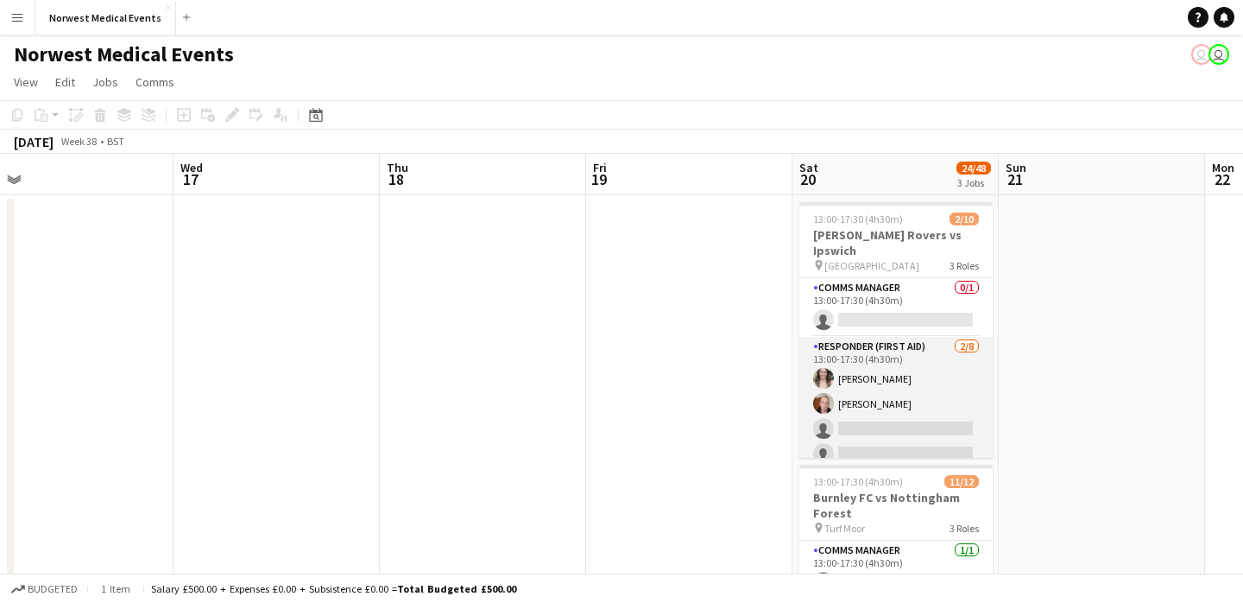
click at [906, 359] on app-card-role "Responder (First Aid) [DATE] 13:00-17:30 (4h30m) [PERSON_NAME] [PERSON_NAME] si…" at bounding box center [895, 454] width 193 height 234
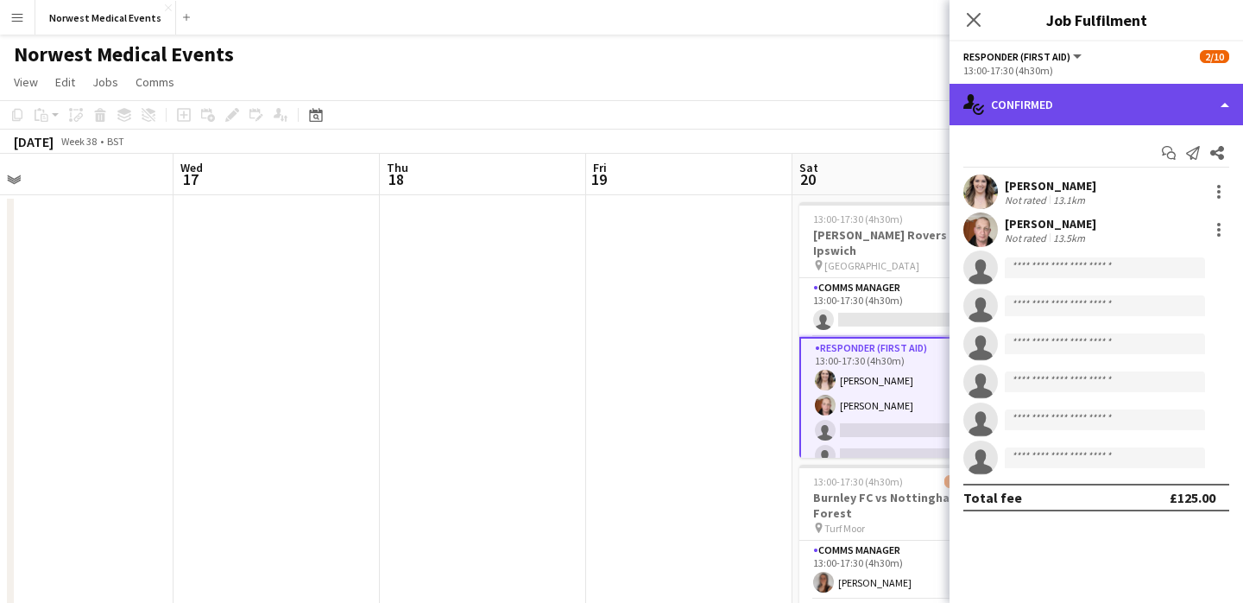
click at [1092, 100] on div "single-neutral-actions-check-2 Confirmed" at bounding box center [1097, 104] width 294 height 41
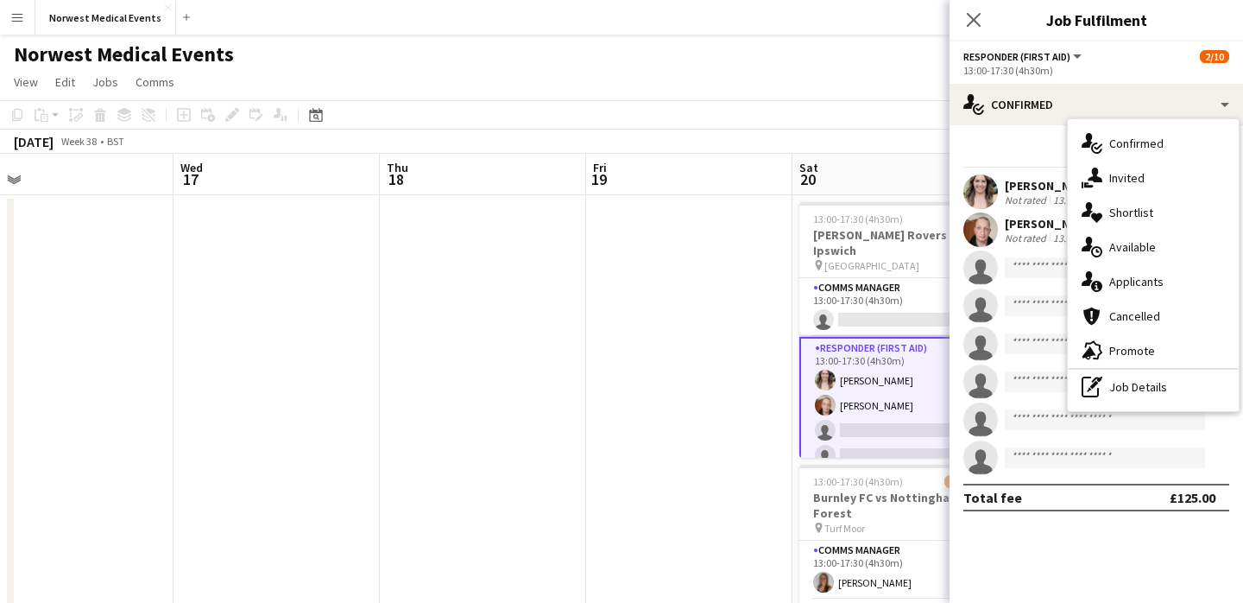
click at [1137, 281] on div "single-neutral-actions-information Applicants" at bounding box center [1153, 281] width 171 height 35
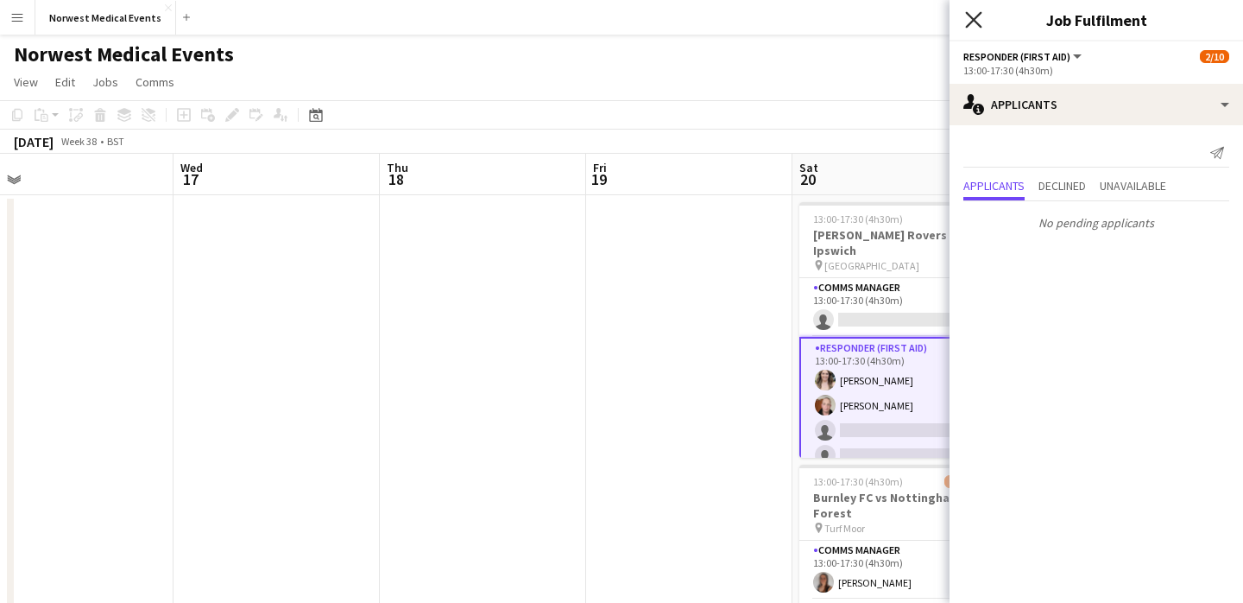
click at [974, 14] on icon "Close pop-in" at bounding box center [973, 19] width 16 height 16
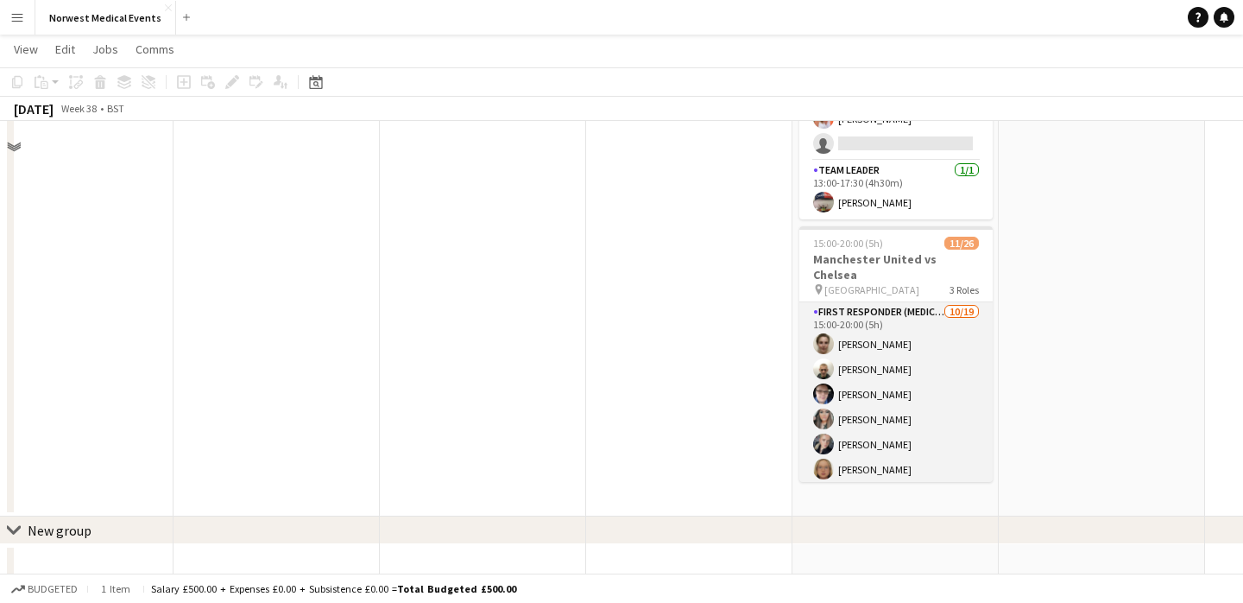
scroll to position [521, 0]
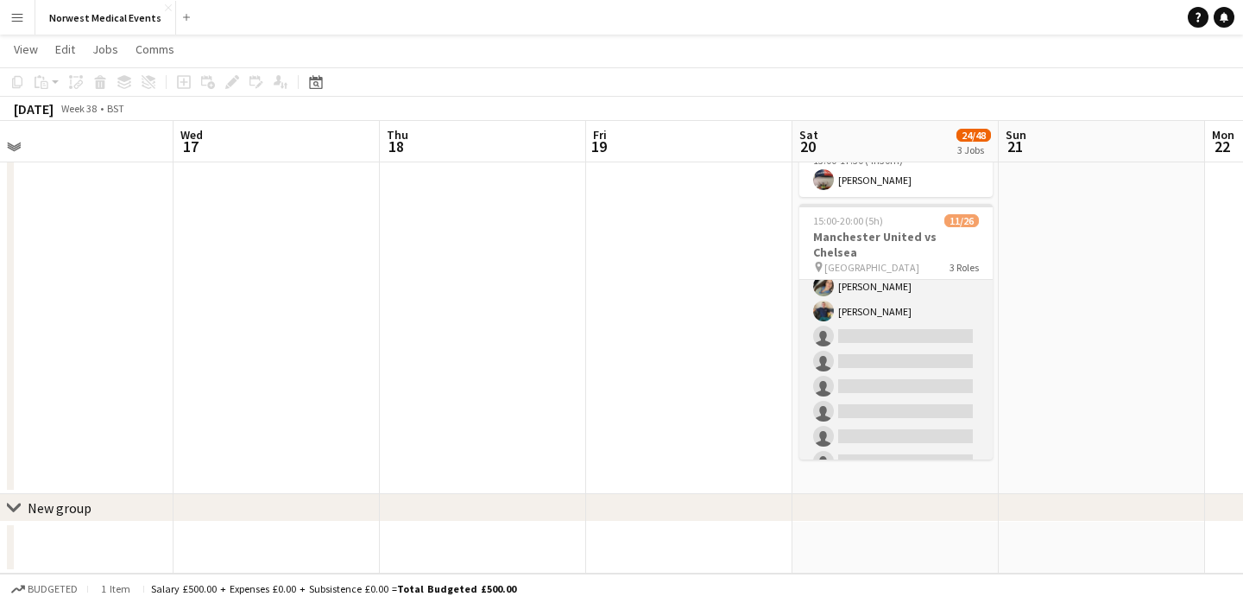
click at [916, 350] on app-card-role "First Responder (Medical) [DATE] 15:00-20:00 (5h) [PERSON_NAME] [PERSON_NAME] […" at bounding box center [895, 298] width 193 height 509
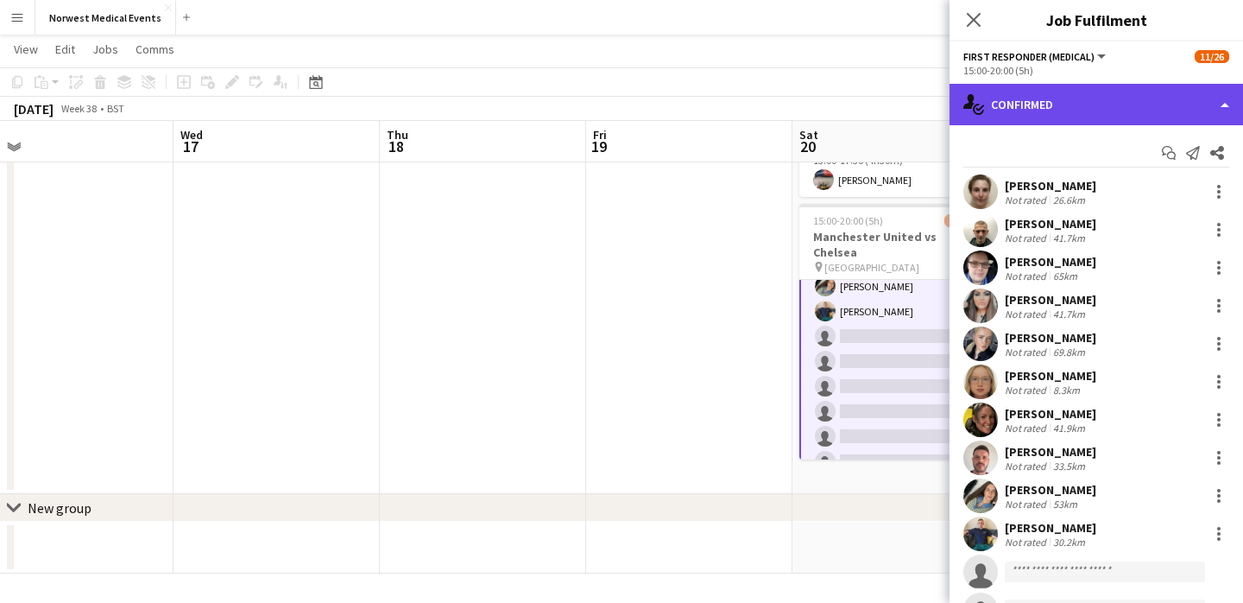
click at [1090, 99] on div "single-neutral-actions-check-2 Confirmed" at bounding box center [1097, 104] width 294 height 41
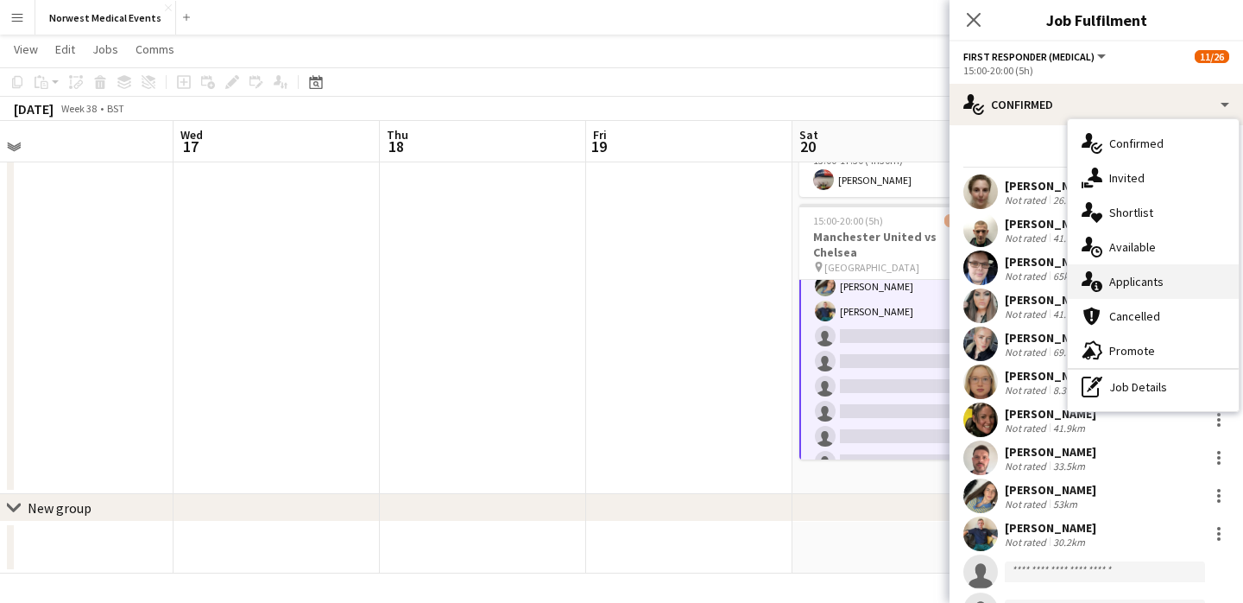
click at [1129, 280] on div "single-neutral-actions-information Applicants" at bounding box center [1153, 281] width 171 height 35
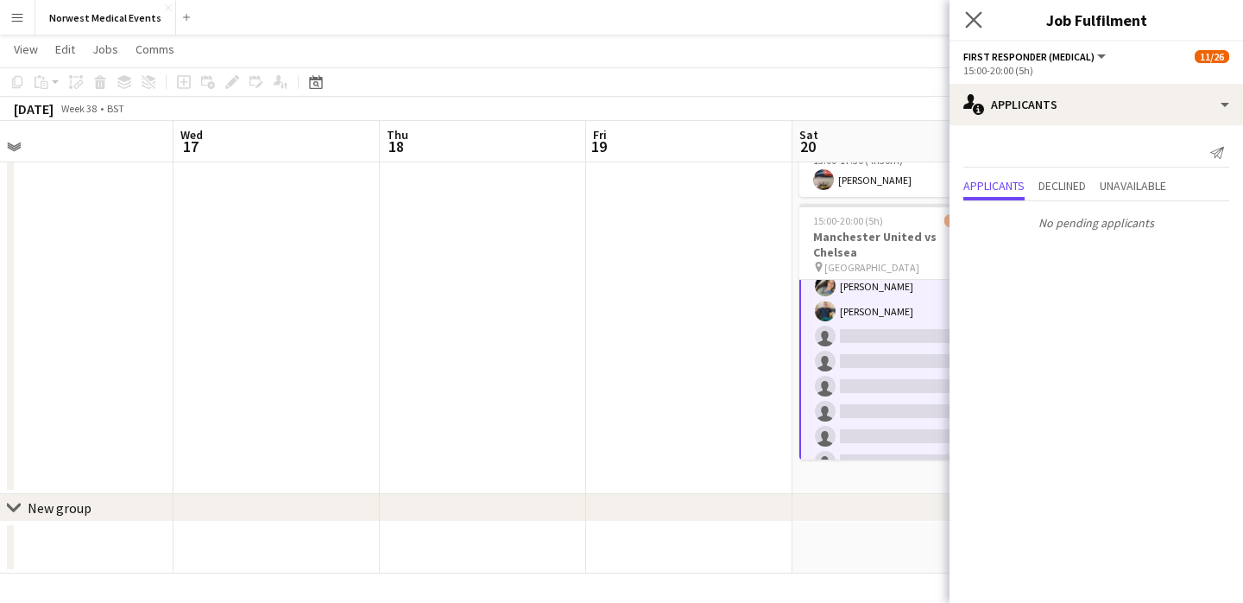
click at [973, 8] on app-icon "Close pop-in" at bounding box center [974, 20] width 25 height 25
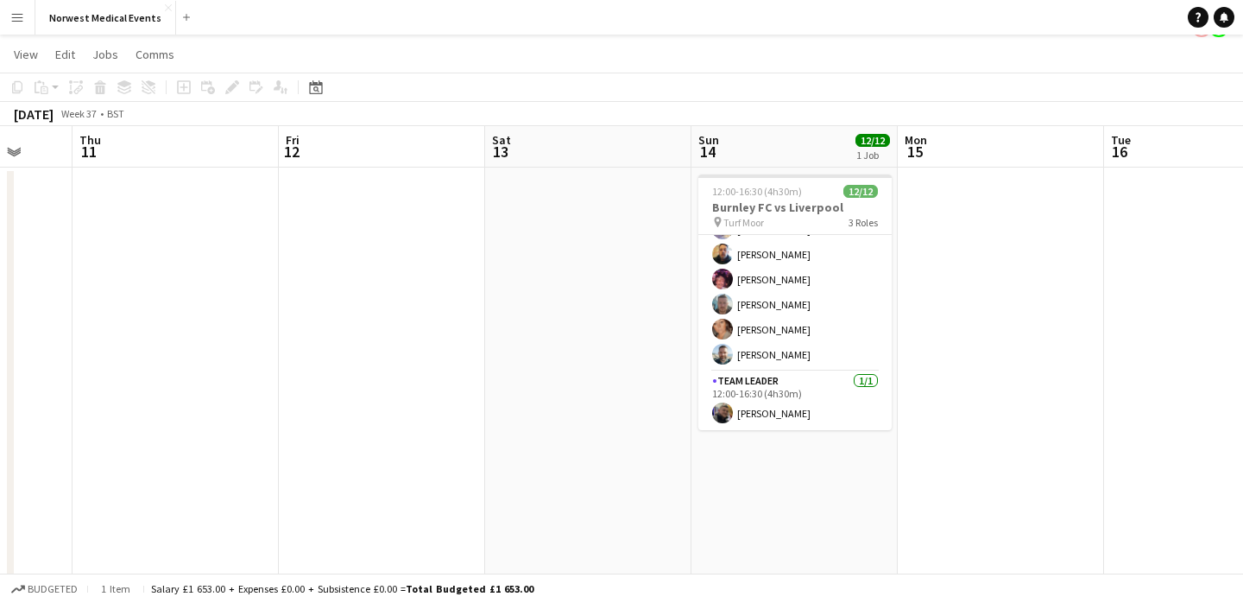
scroll to position [0, 0]
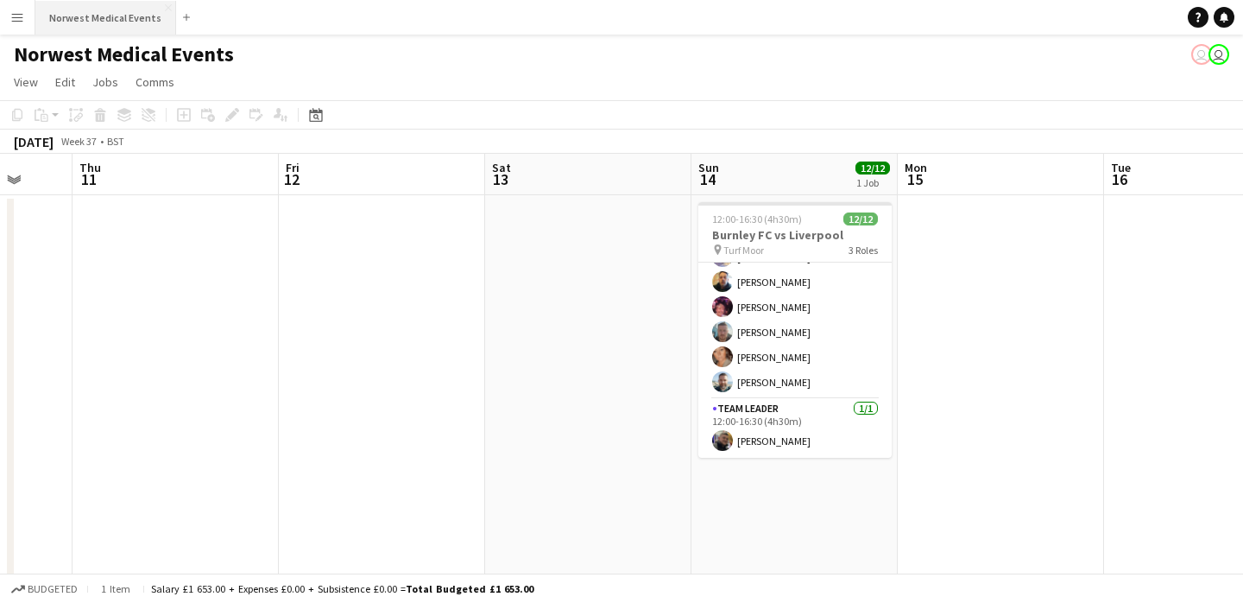
click at [87, 16] on button "Norwest Medical Events Close" at bounding box center [105, 18] width 141 height 34
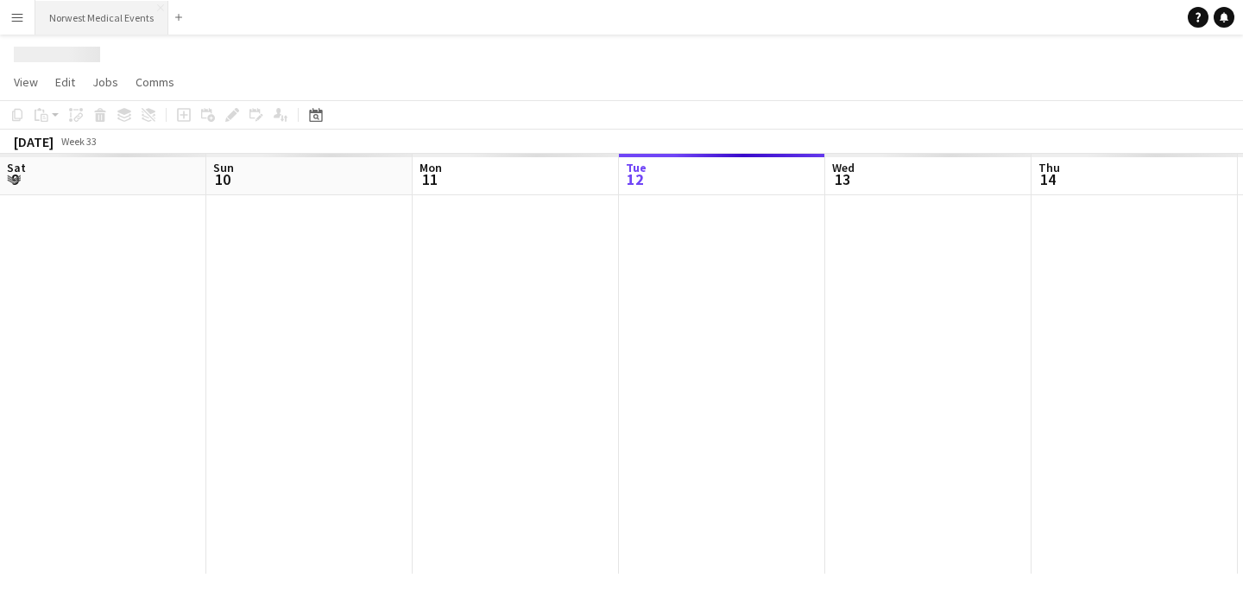
scroll to position [0, 413]
